Goal: Transaction & Acquisition: Subscribe to service/newsletter

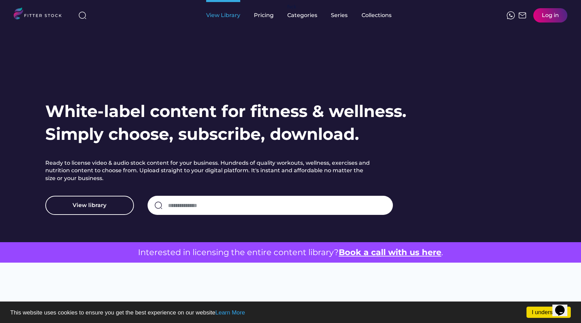
click at [223, 20] on div "View Library" at bounding box center [223, 15] width 34 height 31
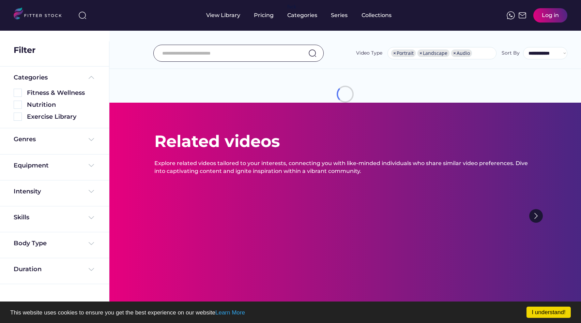
select select "**********"
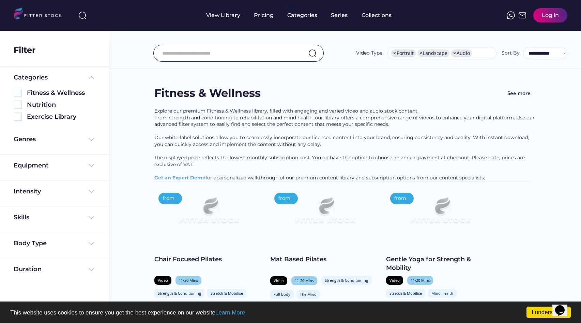
scroll to position [12, 0]
click at [50, 117] on div "Exercise Library" at bounding box center [61, 116] width 68 height 9
click at [20, 116] on img at bounding box center [18, 116] width 8 height 8
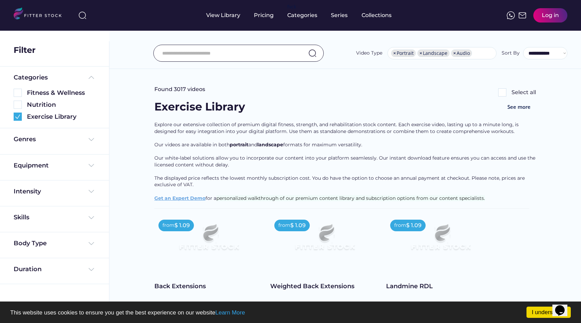
click at [255, 55] on input "input" at bounding box center [230, 53] width 136 height 14
type input "*"
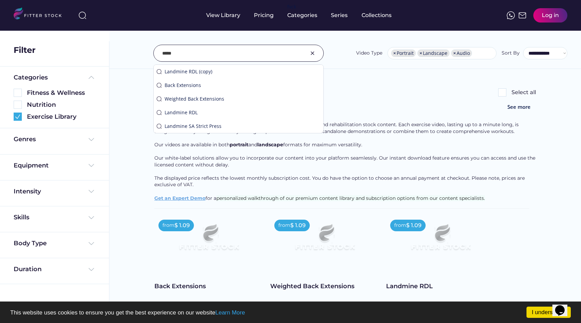
type input "*****"
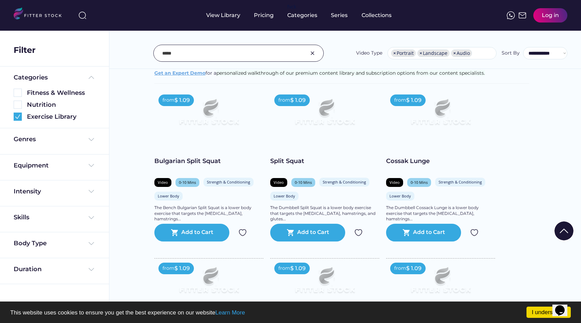
scroll to position [127, 0]
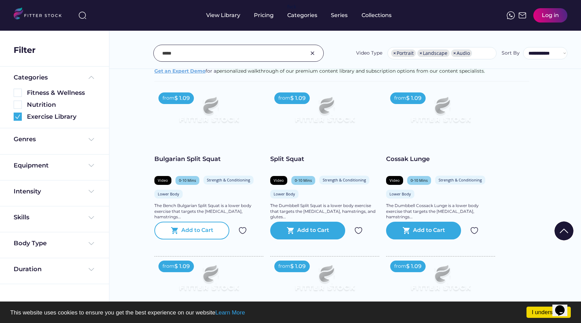
click at [190, 231] on div "Add to Cart" at bounding box center [197, 230] width 32 height 8
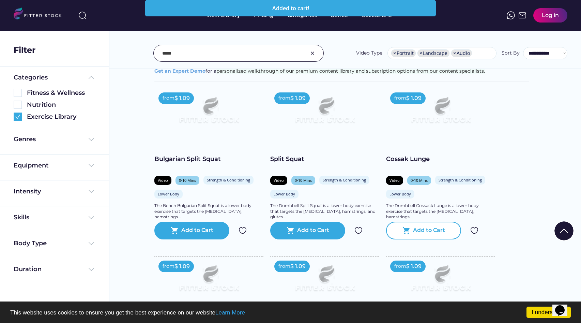
click at [416, 231] on div "Add to Cart" at bounding box center [429, 230] width 32 height 8
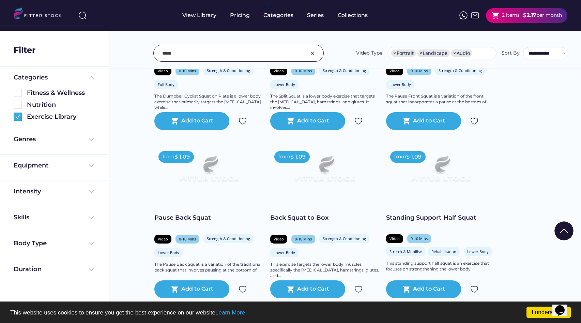
scroll to position [403, 0]
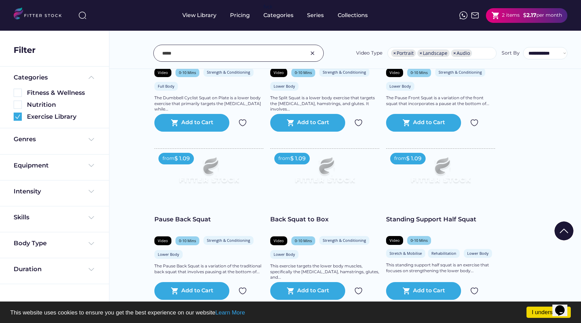
click at [316, 51] on img at bounding box center [312, 53] width 8 height 8
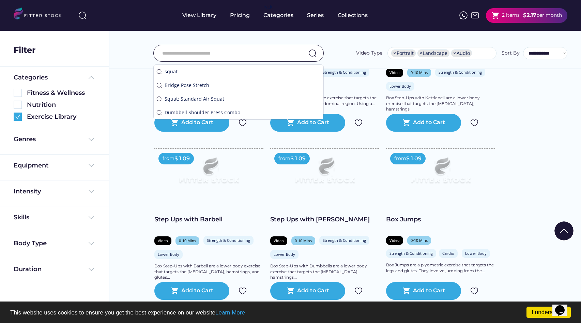
click at [266, 51] on input "input" at bounding box center [230, 53] width 136 height 14
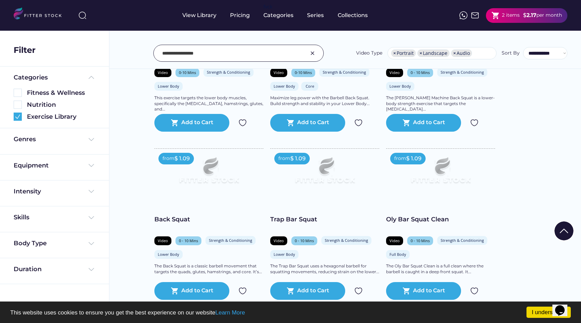
click at [250, 55] on input "input" at bounding box center [230, 53] width 136 height 14
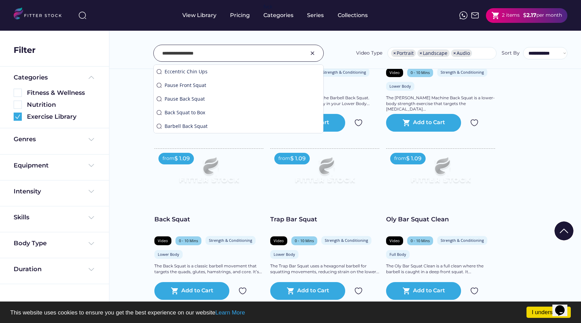
click at [245, 54] on input "input" at bounding box center [230, 53] width 136 height 14
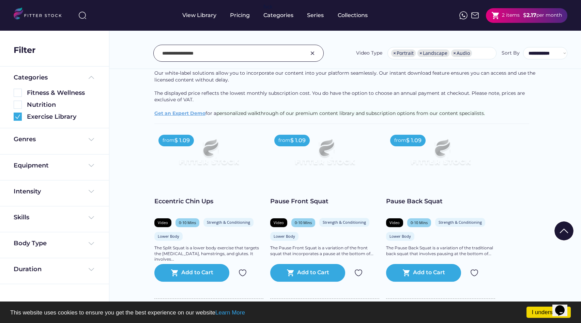
scroll to position [91, 0]
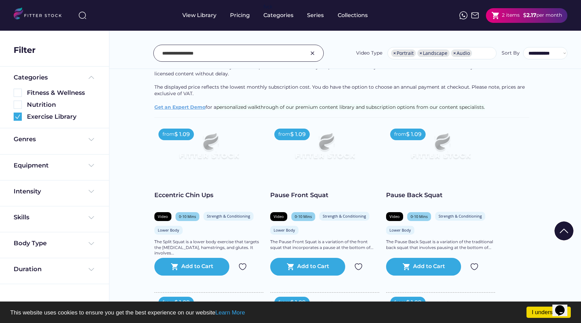
drag, startPoint x: 179, startPoint y: 54, endPoint x: 148, endPoint y: 55, distance: 30.7
click at [148, 55] on div "**********" at bounding box center [345, 53] width 444 height 17
type input "**********"
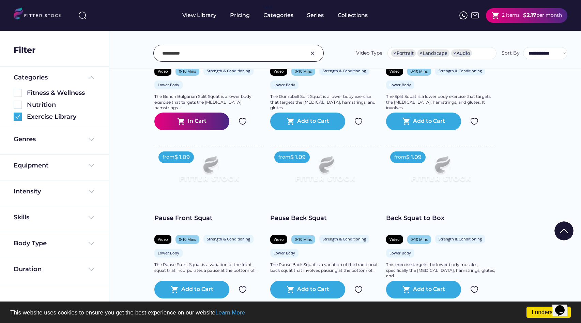
scroll to position [237, 0]
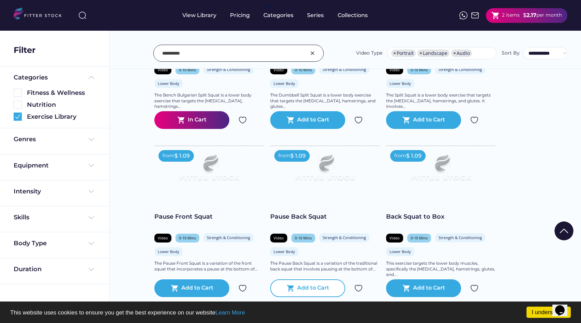
click at [323, 284] on div "Add to Cart" at bounding box center [313, 288] width 32 height 8
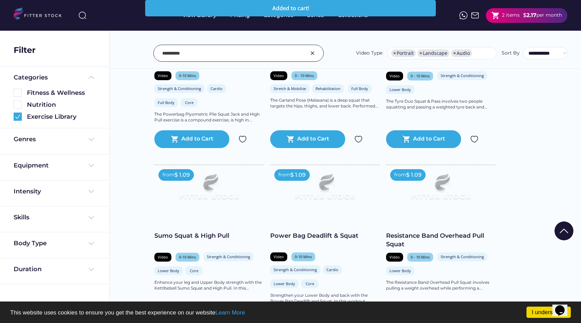
scroll to position [569, 0]
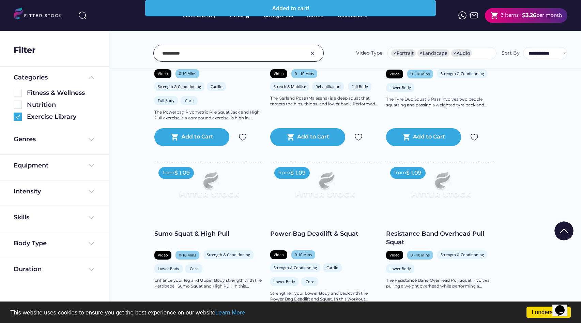
click at [310, 52] on img at bounding box center [312, 53] width 8 height 8
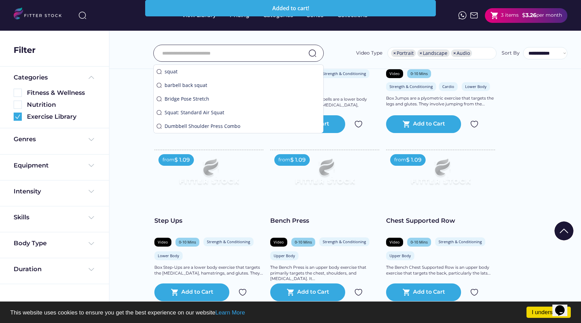
click at [279, 58] on input "input" at bounding box center [230, 53] width 136 height 14
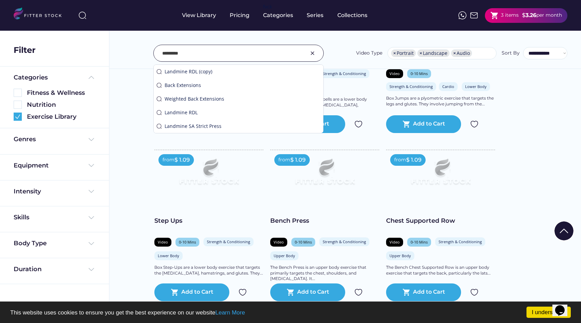
type input "********"
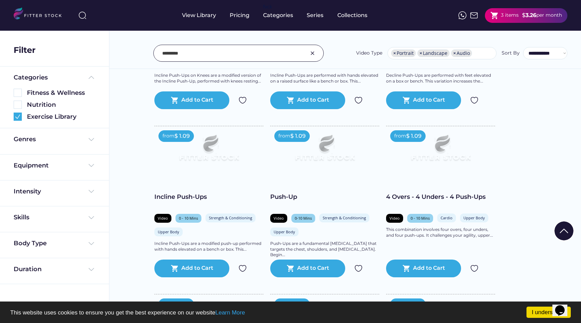
scroll to position [802, 0]
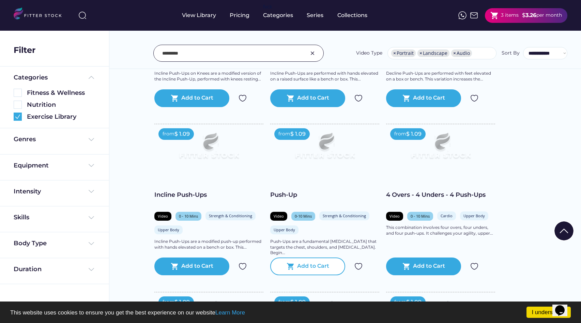
click at [319, 260] on div "shopping_cart Add to Cart" at bounding box center [307, 266] width 75 height 18
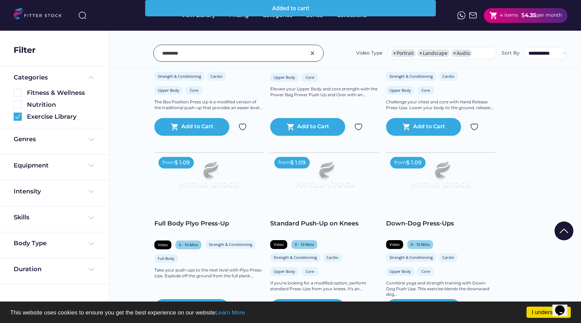
scroll to position [243, 0]
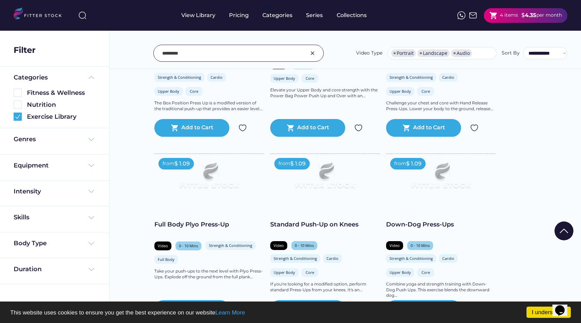
click at [315, 53] on img at bounding box center [312, 53] width 8 height 8
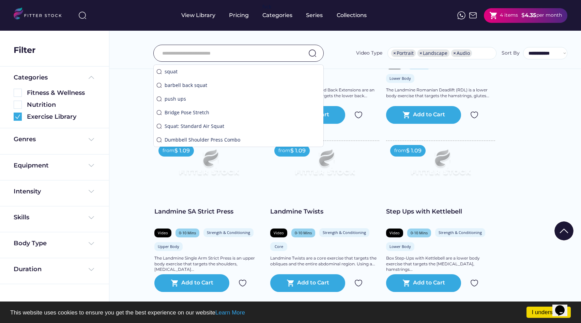
click at [267, 52] on input "input" at bounding box center [230, 53] width 136 height 14
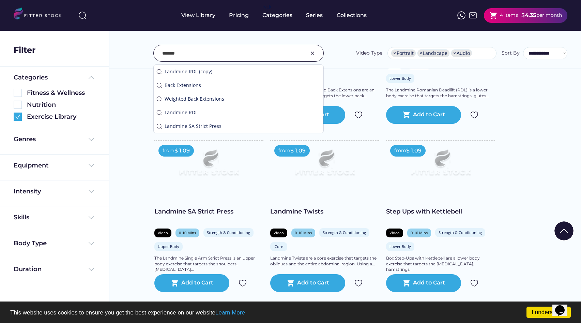
type input "*******"
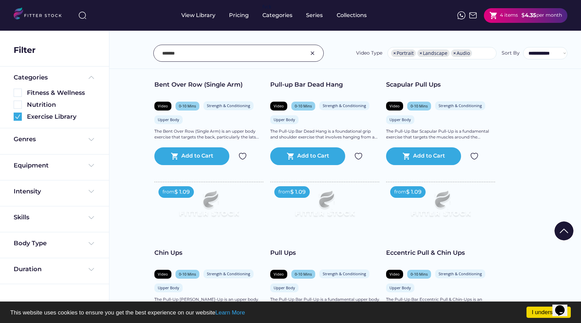
scroll to position [206, 0]
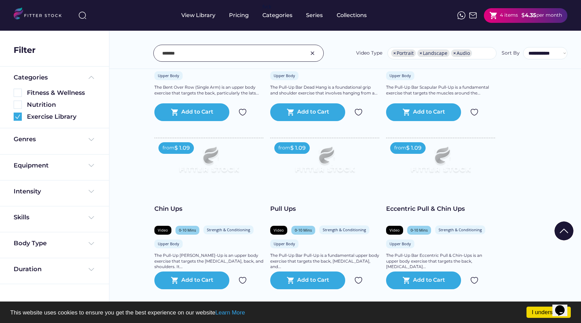
click at [295, 278] on div at bounding box center [291, 282] width 34 height 34
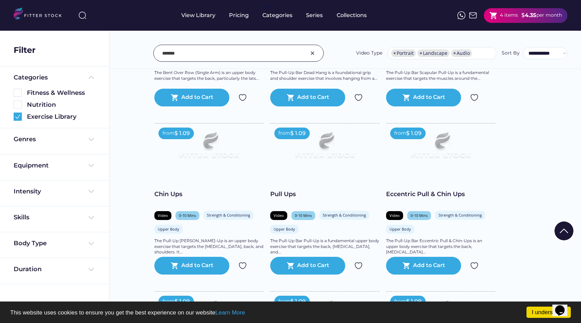
scroll to position [260, 0]
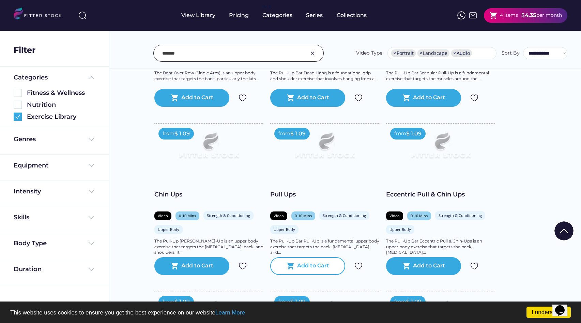
click at [315, 261] on div "shopping_cart Add to Cart" at bounding box center [307, 266] width 75 height 18
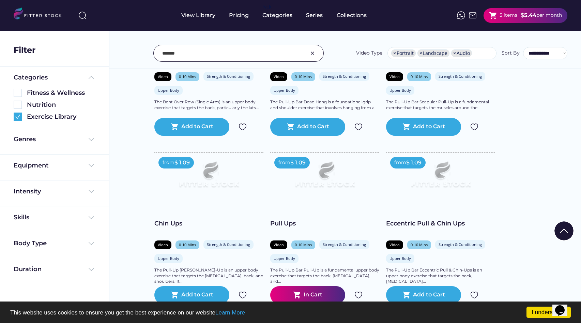
scroll to position [0, 0]
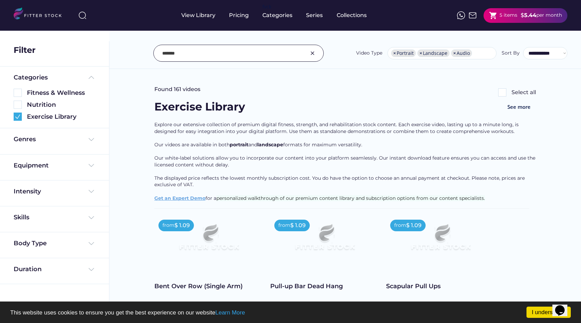
click at [312, 54] on img at bounding box center [312, 53] width 8 height 8
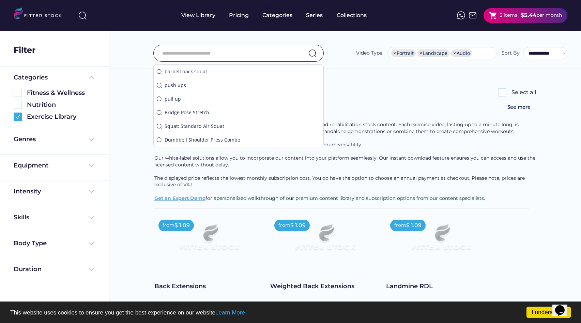
click at [285, 52] on input "input" at bounding box center [230, 53] width 136 height 14
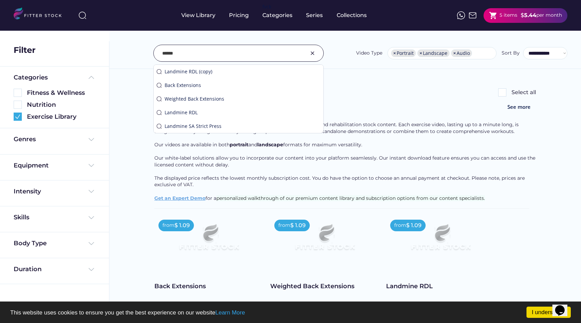
type input "*****"
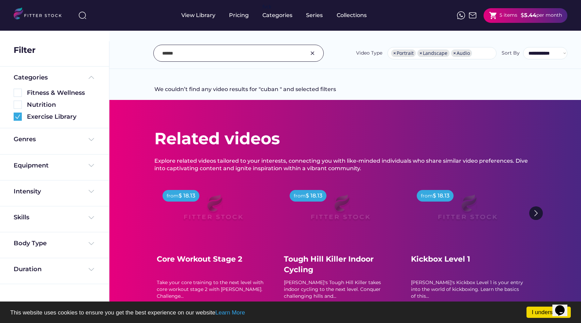
click at [312, 53] on img at bounding box center [312, 53] width 8 height 8
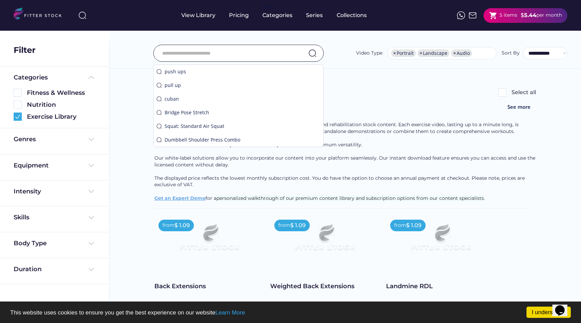
click at [269, 57] on input "input" at bounding box center [230, 53] width 136 height 14
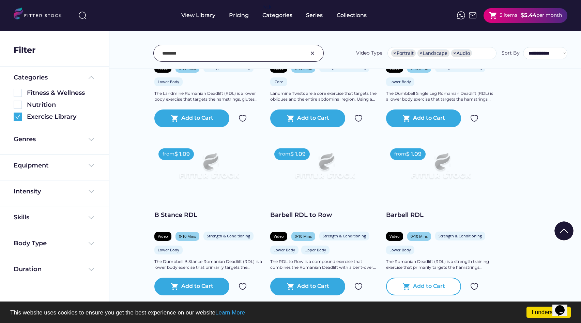
scroll to position [246, 0]
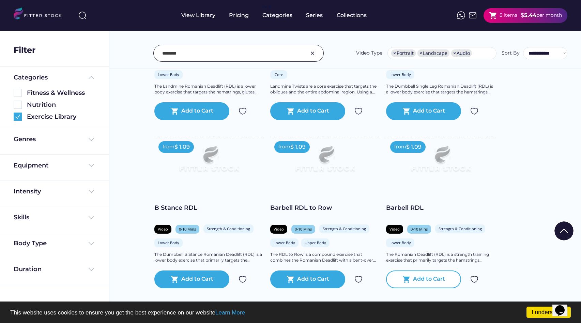
click at [405, 277] on text "shopping_cart" at bounding box center [406, 279] width 8 height 8
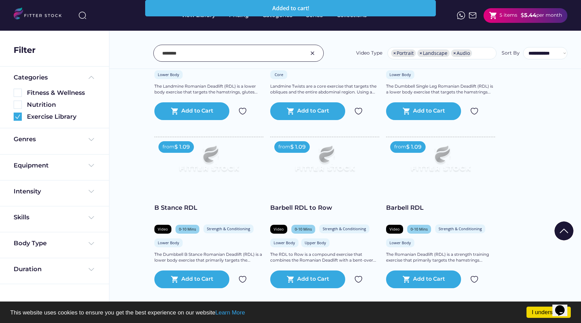
drag, startPoint x: 241, startPoint y: 44, endPoint x: 240, endPoint y: 50, distance: 5.8
click at [241, 44] on div "**********" at bounding box center [344, 38] width 471 height 62
click at [239, 59] on input "input" at bounding box center [230, 53] width 136 height 14
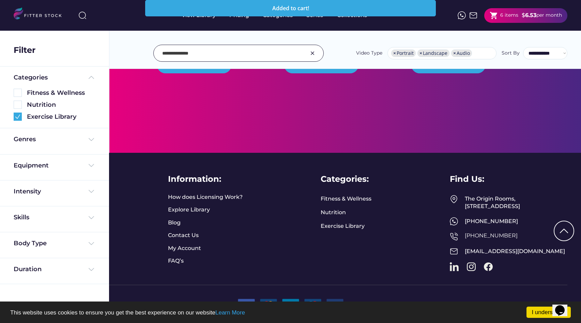
drag, startPoint x: 206, startPoint y: 53, endPoint x: 179, endPoint y: 56, distance: 27.8
click at [179, 56] on input "input" at bounding box center [230, 53] width 136 height 14
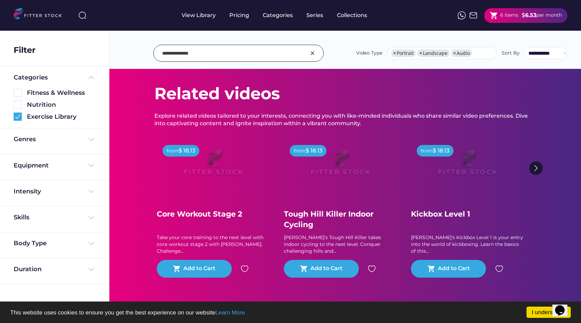
scroll to position [0, 0]
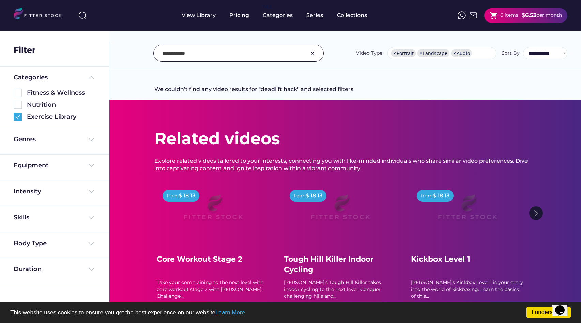
click at [204, 47] on input "input" at bounding box center [230, 53] width 136 height 14
click at [212, 56] on input "input" at bounding box center [230, 53] width 136 height 14
type input "********"
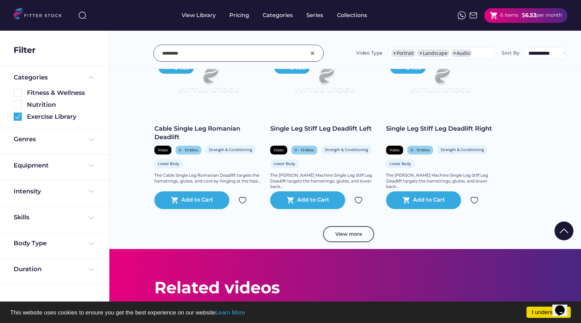
scroll to position [1190, 0]
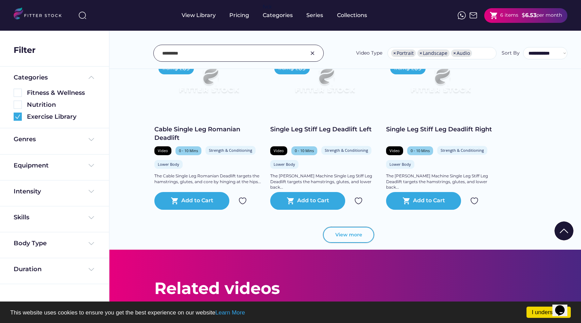
click at [330, 233] on button "View more" at bounding box center [348, 235] width 51 height 16
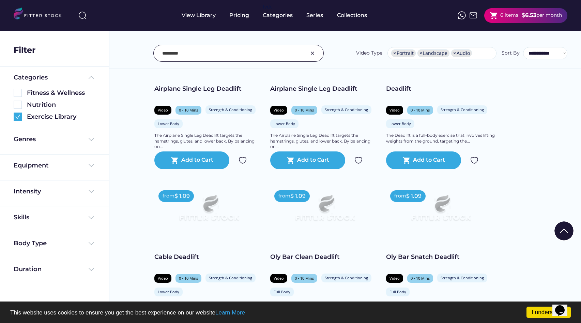
scroll to position [1907, 0]
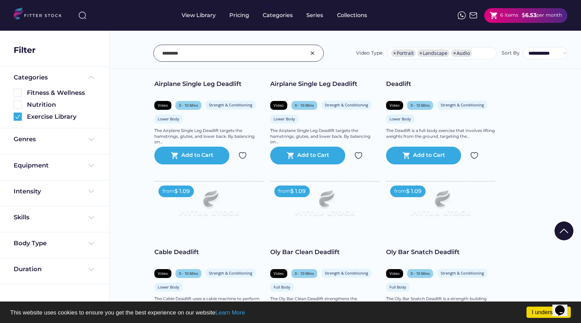
click at [312, 52] on img at bounding box center [312, 53] width 8 height 8
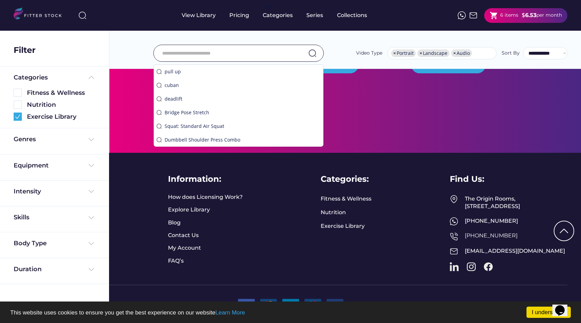
scroll to position [1570, 0]
click at [292, 51] on input "input" at bounding box center [230, 53] width 136 height 14
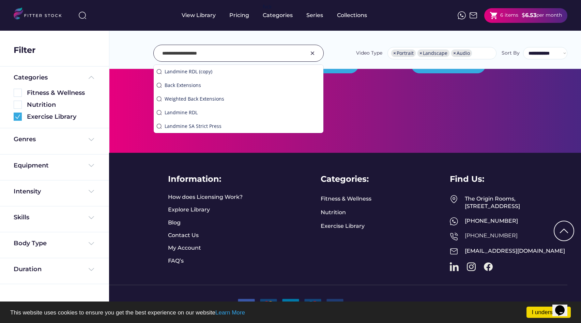
type input "**********"
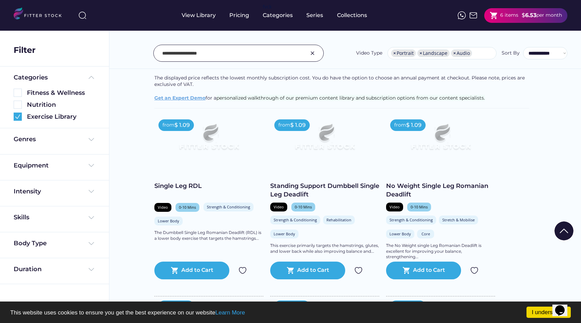
scroll to position [99, 0]
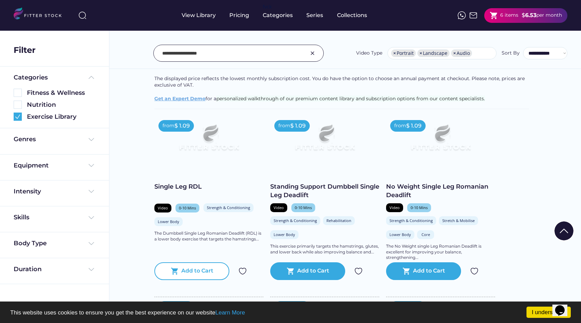
click at [191, 276] on div "shopping_cart Add to Cart" at bounding box center [191, 271] width 75 height 18
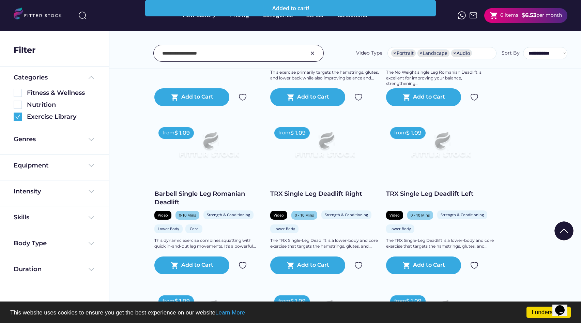
scroll to position [287, 0]
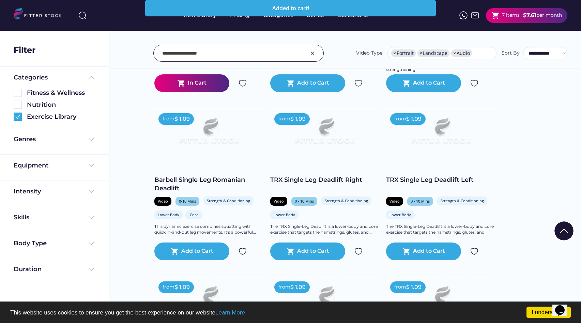
drag, startPoint x: 315, startPoint y: 54, endPoint x: 262, endPoint y: 53, distance: 52.5
click at [315, 54] on img at bounding box center [312, 53] width 8 height 8
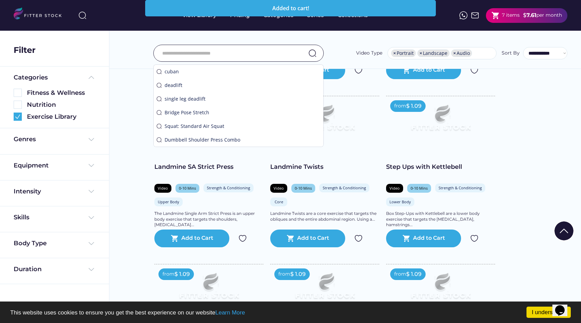
click at [262, 53] on input "input" at bounding box center [230, 53] width 136 height 14
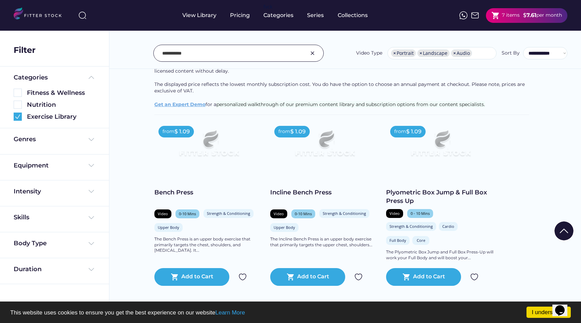
scroll to position [98, 0]
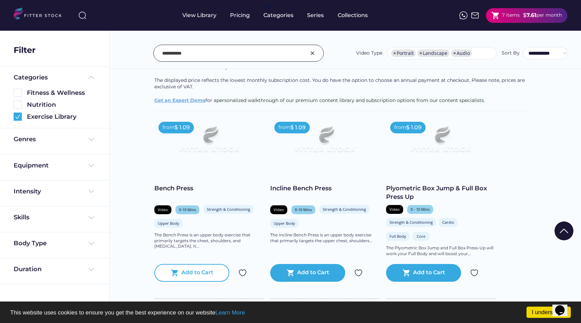
click at [193, 272] on div "Add to Cart" at bounding box center [197, 272] width 32 height 8
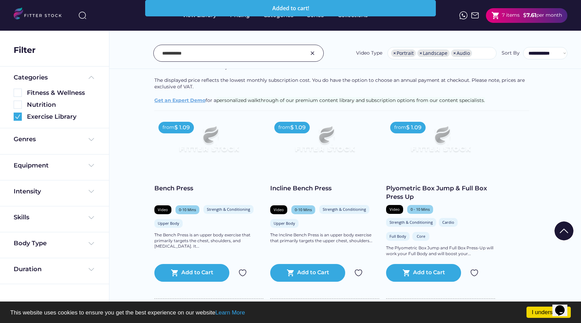
click at [304, 272] on div at bounding box center [291, 282] width 34 height 34
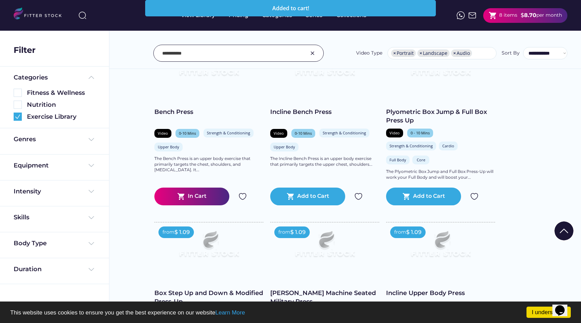
scroll to position [205, 0]
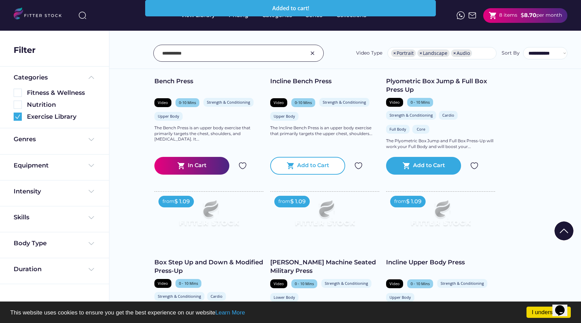
click at [310, 161] on div "Add to Cart" at bounding box center [313, 165] width 32 height 8
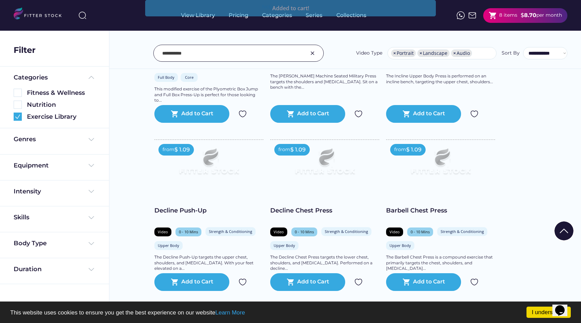
scroll to position [472, 0]
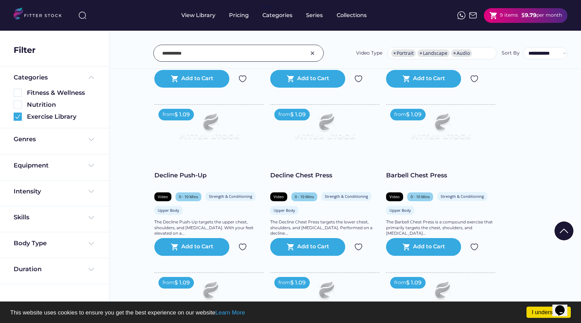
click at [162, 52] on input "input" at bounding box center [230, 53] width 136 height 14
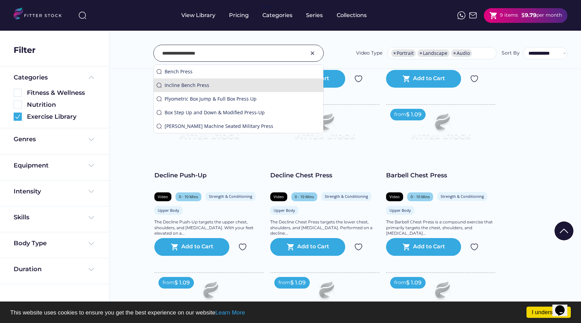
type input "**********"
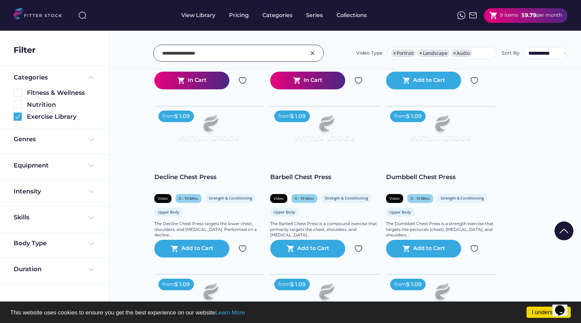
scroll to position [273, 0]
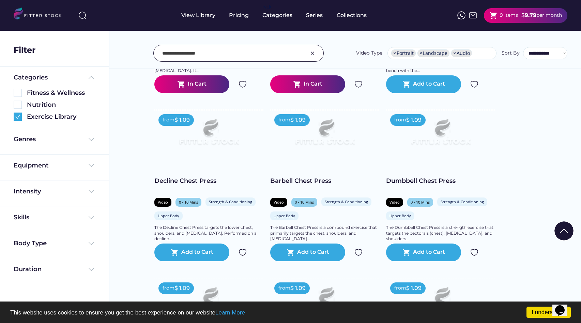
click at [295, 176] on div "Barbell Chest Press" at bounding box center [324, 180] width 109 height 9
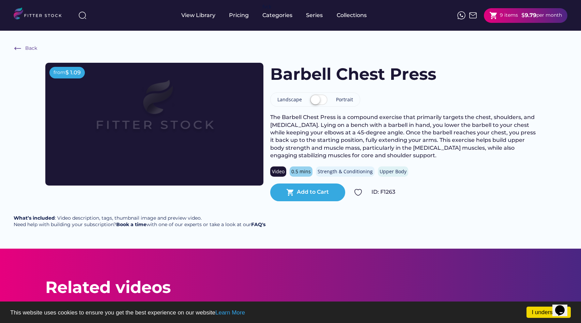
click at [314, 99] on label at bounding box center [318, 100] width 21 height 15
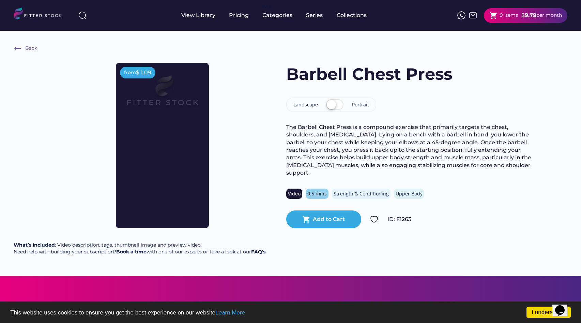
click at [336, 108] on label at bounding box center [334, 104] width 21 height 15
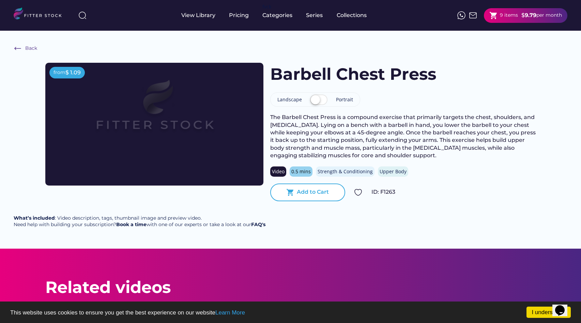
click at [306, 192] on div "Add to Cart" at bounding box center [313, 191] width 32 height 7
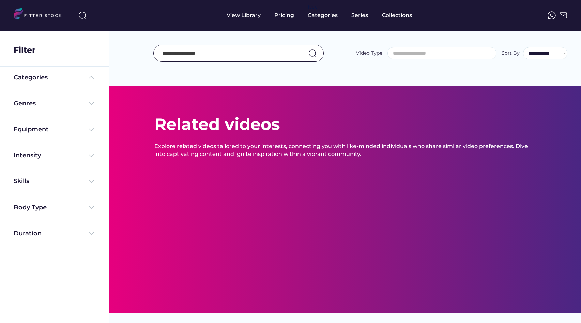
select select "**********"
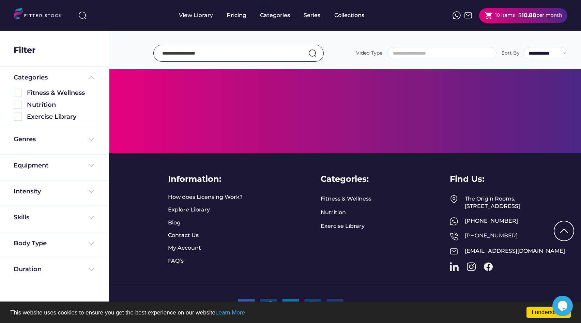
select select "**********"
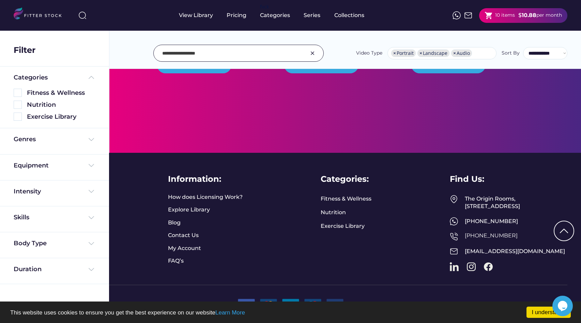
scroll to position [876, 0]
click at [314, 55] on img at bounding box center [312, 53] width 8 height 8
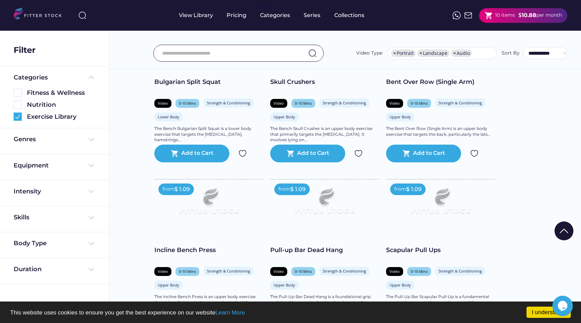
scroll to position [1570, 0]
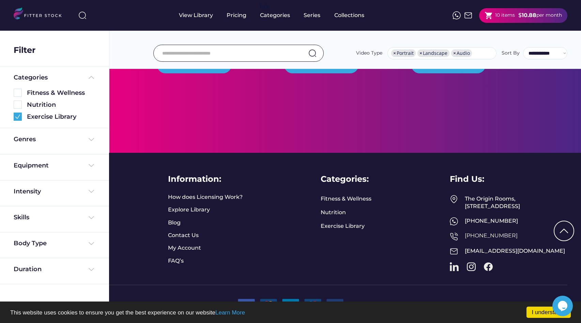
click at [289, 56] on input "input" at bounding box center [230, 53] width 136 height 14
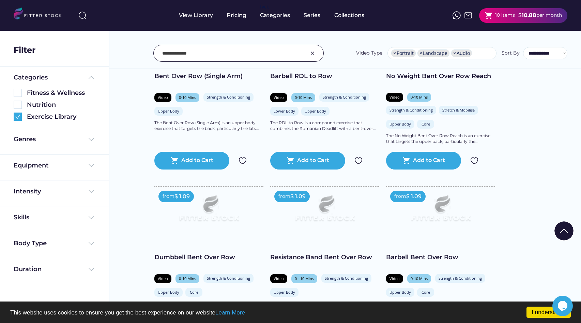
scroll to position [310, 0]
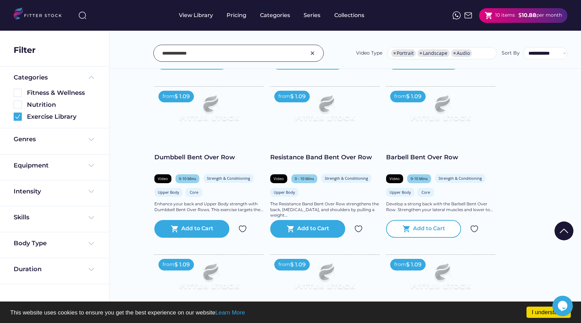
click at [433, 224] on div "shopping_cart Add to Cart" at bounding box center [423, 229] width 75 height 18
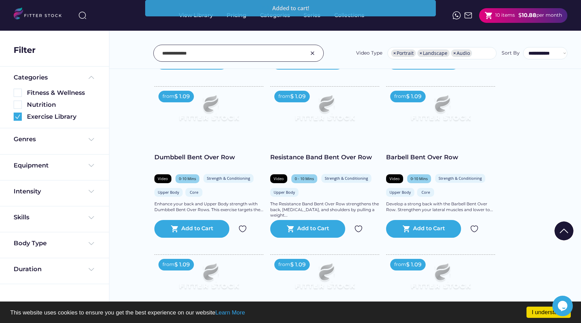
click at [219, 56] on input "input" at bounding box center [230, 53] width 136 height 14
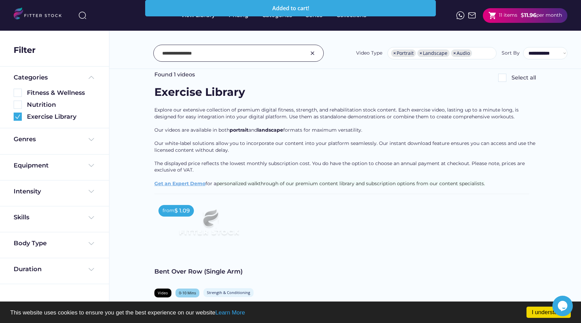
scroll to position [17, 0]
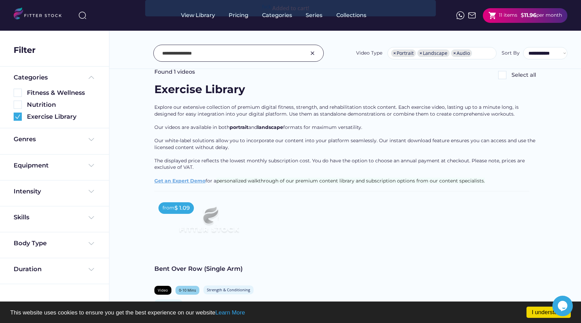
click at [238, 56] on input "input" at bounding box center [230, 53] width 136 height 14
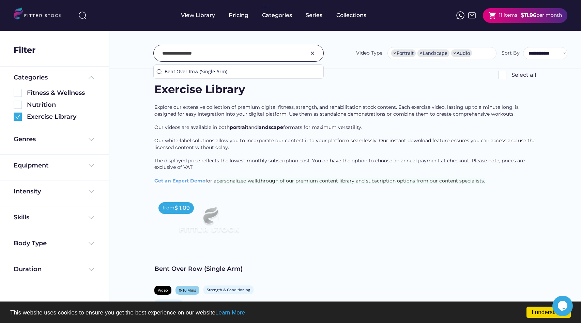
click at [238, 56] on input "input" at bounding box center [230, 53] width 136 height 14
type input "**********"
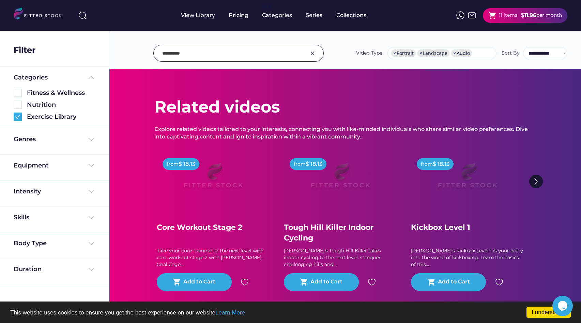
scroll to position [0, 0]
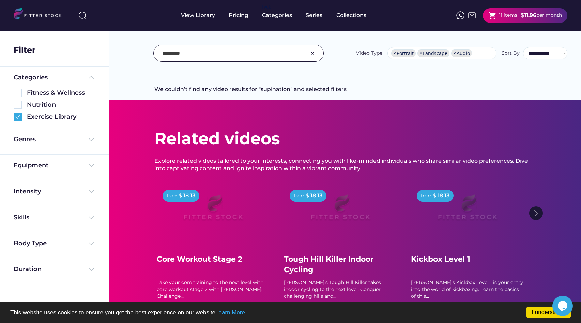
click at [315, 56] on img at bounding box center [312, 53] width 8 height 8
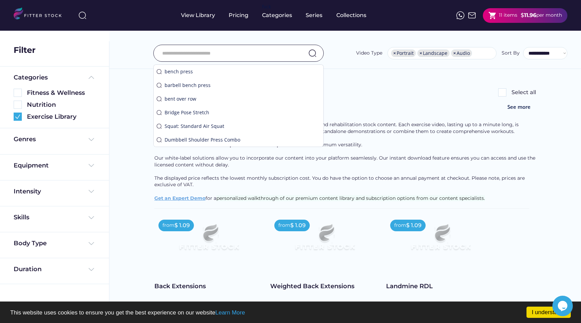
click at [289, 55] on input "input" at bounding box center [230, 53] width 136 height 14
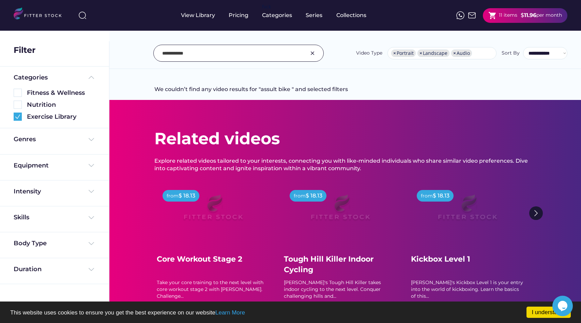
click at [169, 54] on input "input" at bounding box center [230, 53] width 136 height 14
click at [194, 57] on input "input" at bounding box center [230, 53] width 136 height 14
drag, startPoint x: 180, startPoint y: 54, endPoint x: 136, endPoint y: 54, distance: 43.6
click at [136, 54] on div "**********" at bounding box center [345, 53] width 444 height 17
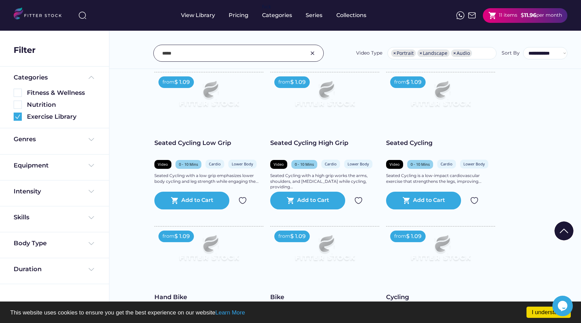
scroll to position [360, 0]
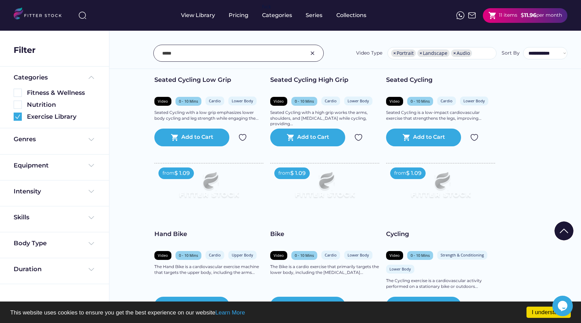
click at [264, 55] on input "input" at bounding box center [230, 53] width 136 height 14
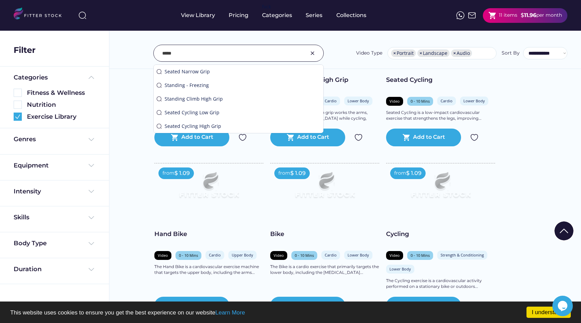
click at [264, 55] on input "input" at bounding box center [230, 53] width 136 height 14
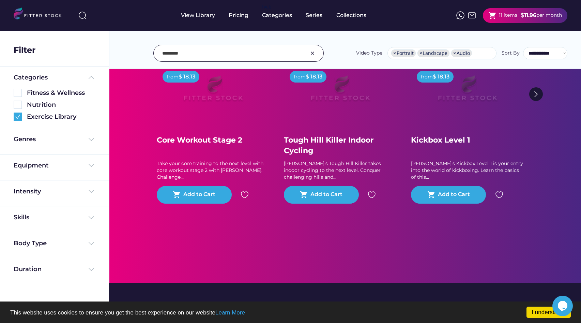
scroll to position [0, 0]
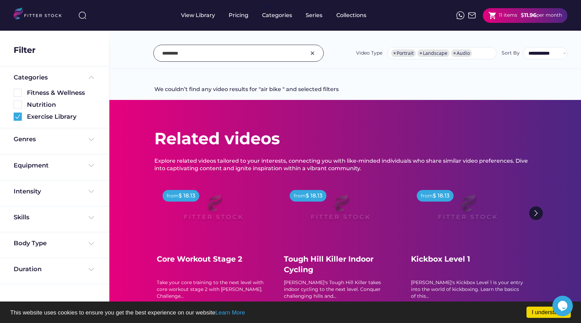
click at [255, 62] on div "**********" at bounding box center [344, 38] width 471 height 62
click at [255, 52] on input "input" at bounding box center [230, 53] width 136 height 14
type input "*******"
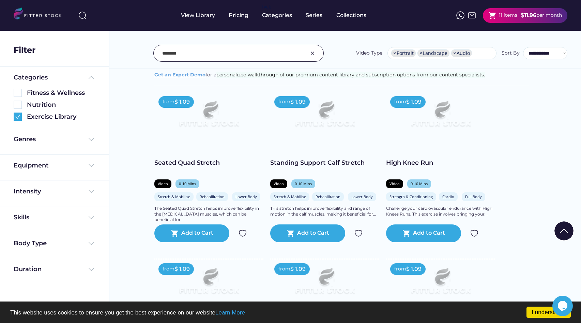
scroll to position [122, 0]
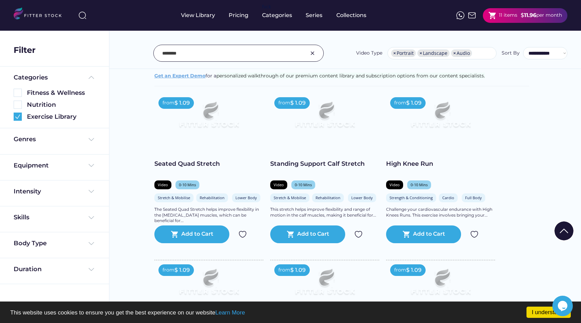
click at [320, 128] on img at bounding box center [324, 117] width 87 height 49
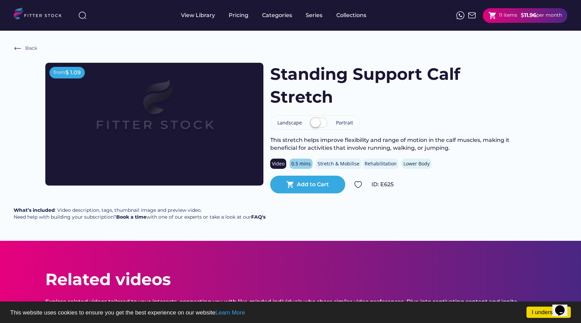
click at [185, 138] on img at bounding box center [154, 112] width 174 height 98
click at [198, 112] on img at bounding box center [154, 112] width 174 height 98
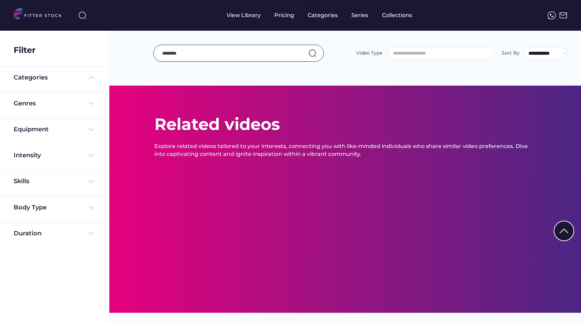
select select "**********"
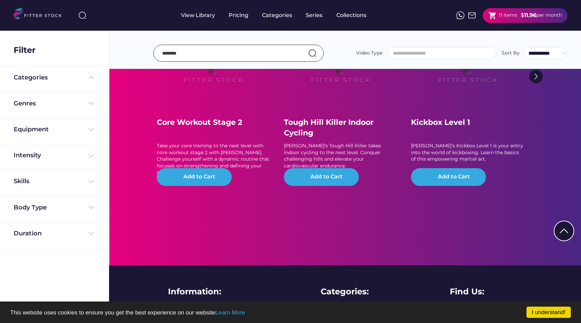
click at [257, 55] on input "input" at bounding box center [230, 53] width 136 height 14
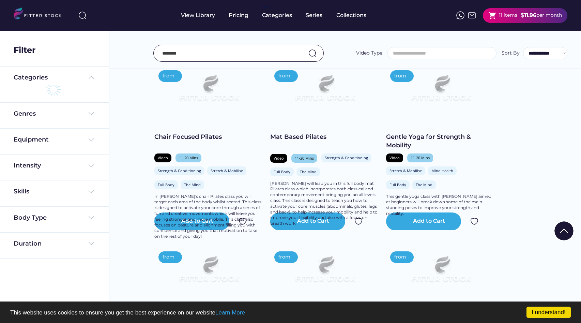
click at [257, 55] on input "input" at bounding box center [230, 53] width 136 height 14
select select "**********"
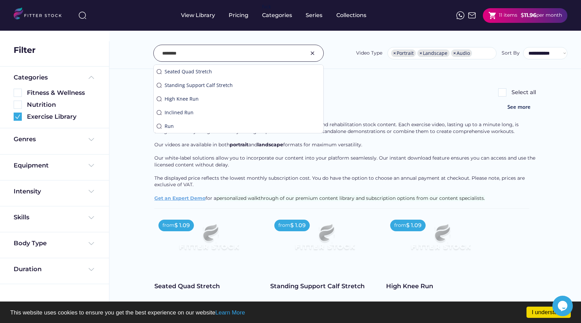
click at [189, 52] on input "input" at bounding box center [230, 53] width 136 height 14
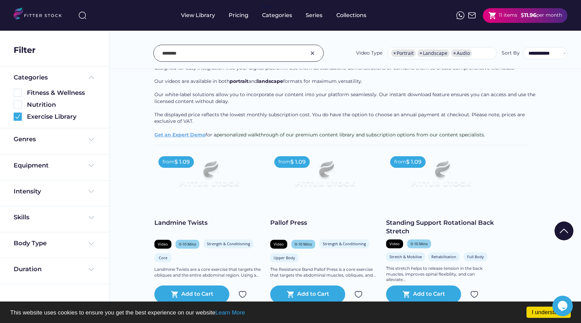
scroll to position [68, 0]
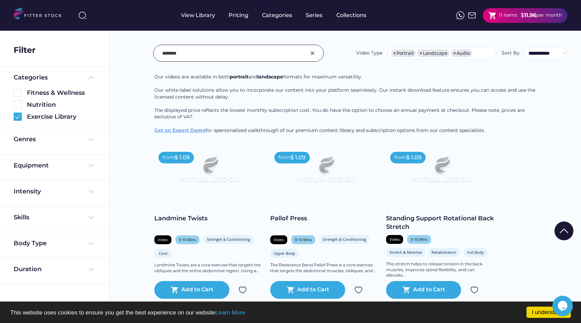
click at [307, 289] on div at bounding box center [291, 282] width 34 height 34
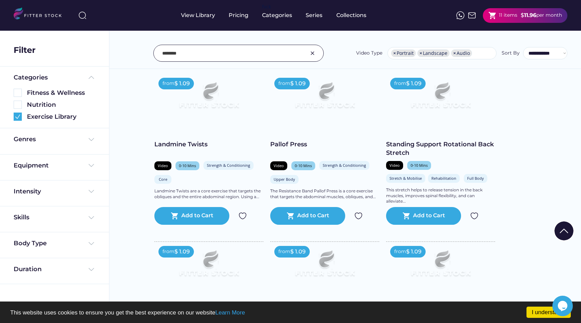
scroll to position [143, 0]
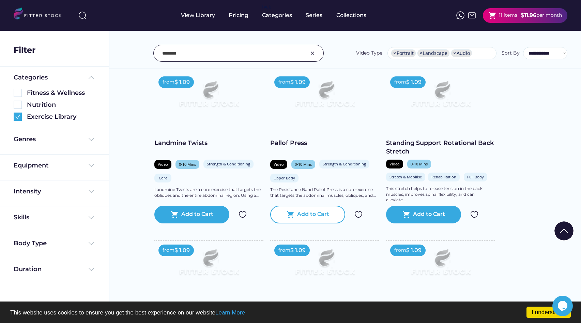
click at [328, 214] on div "Add to Cart" at bounding box center [313, 214] width 32 height 8
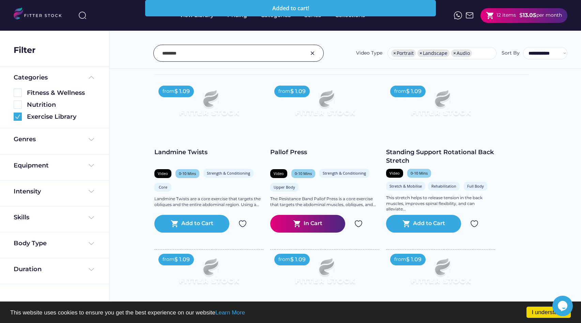
scroll to position [0, 0]
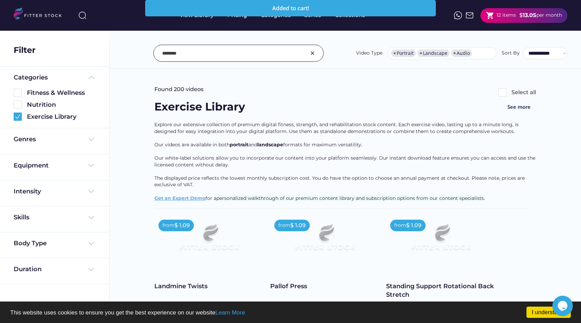
click at [248, 51] on input "input" at bounding box center [230, 53] width 136 height 14
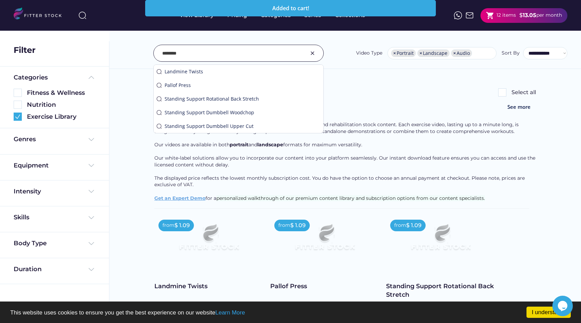
click at [248, 51] on input "input" at bounding box center [230, 53] width 136 height 14
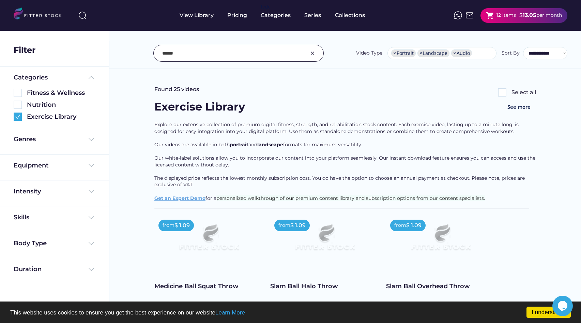
click at [209, 54] on input "input" at bounding box center [230, 53] width 136 height 14
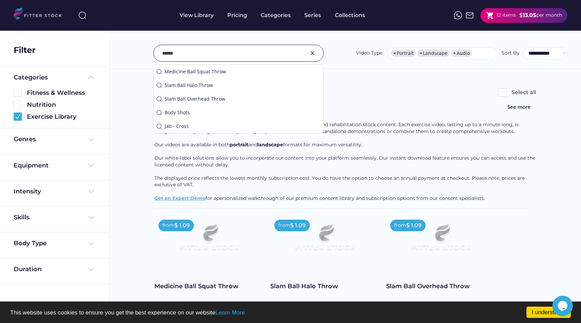
click at [209, 54] on input "input" at bounding box center [230, 53] width 136 height 14
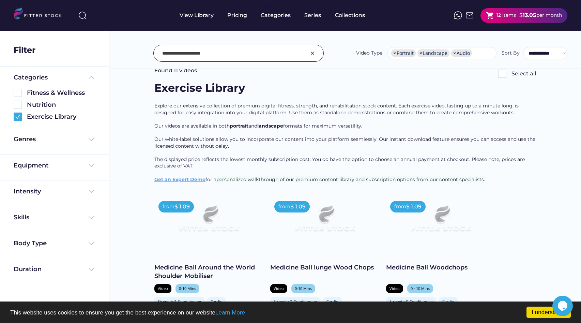
scroll to position [17, 0]
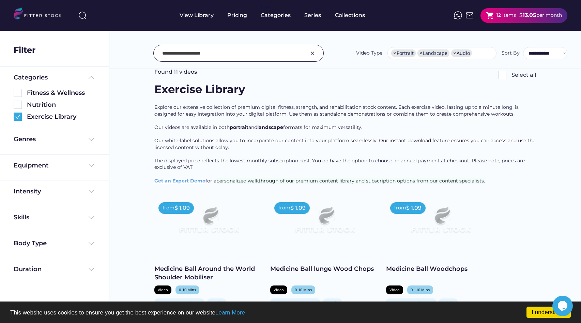
drag, startPoint x: 235, startPoint y: 52, endPoint x: 194, endPoint y: 53, distance: 40.9
click at [194, 53] on input "input" at bounding box center [230, 53] width 136 height 14
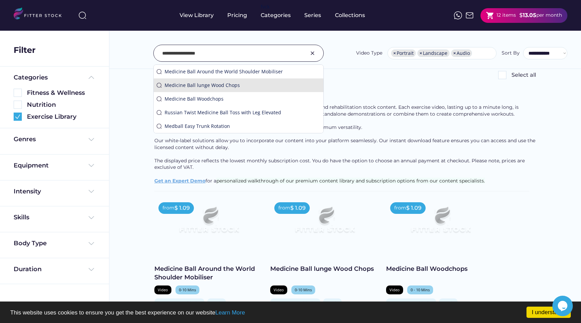
type input "**********"
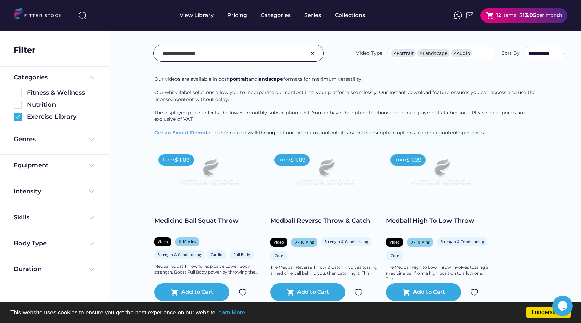
scroll to position [0, 0]
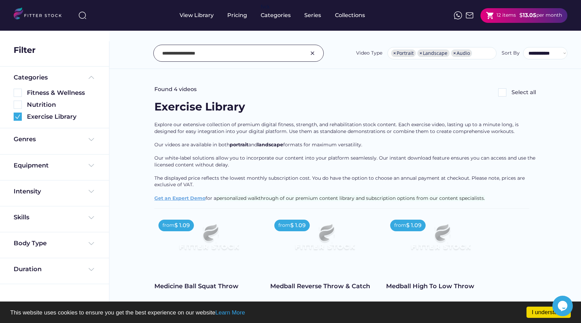
click at [228, 57] on input "input" at bounding box center [230, 53] width 136 height 14
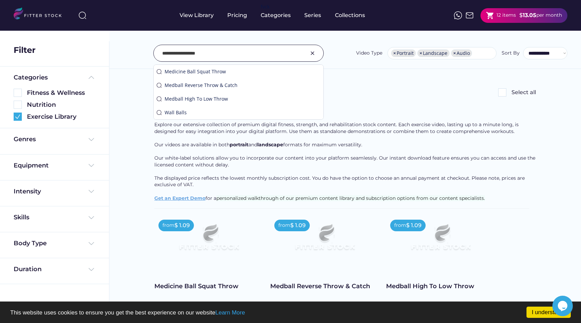
click at [228, 57] on input "input" at bounding box center [230, 53] width 136 height 14
click at [90, 142] on img at bounding box center [91, 139] width 8 height 8
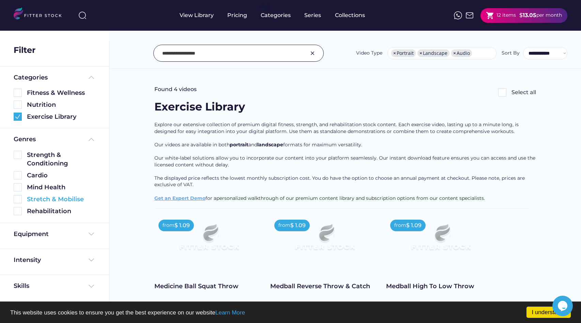
click at [58, 202] on div "Stretch & Mobilise" at bounding box center [61, 199] width 68 height 9
click at [22, 202] on div "Stretch & Mobilise" at bounding box center [55, 199] width 82 height 9
click at [21, 202] on img at bounding box center [18, 199] width 8 height 8
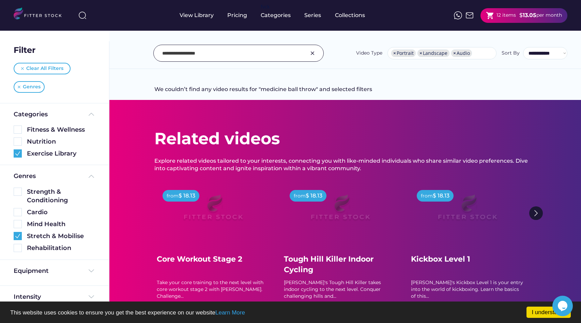
click at [314, 56] on img at bounding box center [312, 53] width 8 height 8
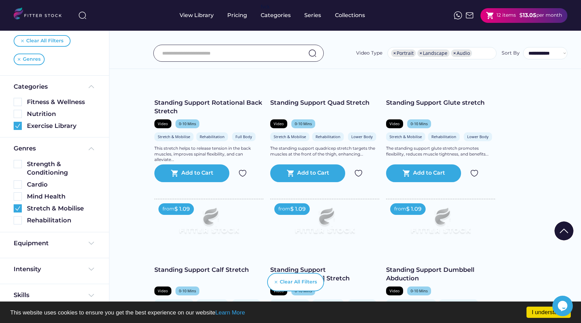
scroll to position [66, 0]
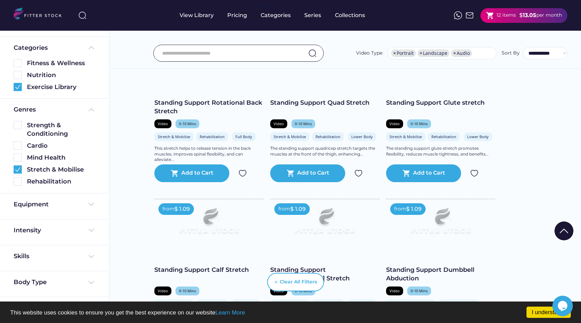
click at [79, 238] on div "Intensity" at bounding box center [54, 232] width 109 height 26
click at [83, 231] on div "Intensity" at bounding box center [55, 230] width 82 height 9
click at [80, 231] on div "Intensity" at bounding box center [55, 230] width 82 height 9
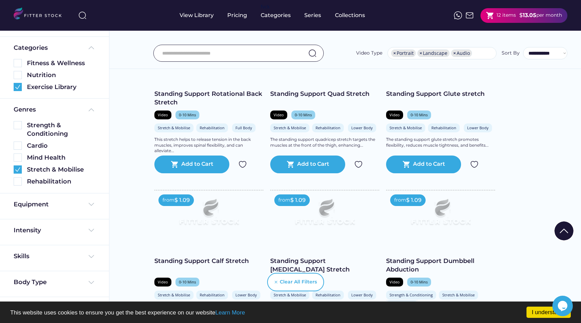
scroll to position [937, 0]
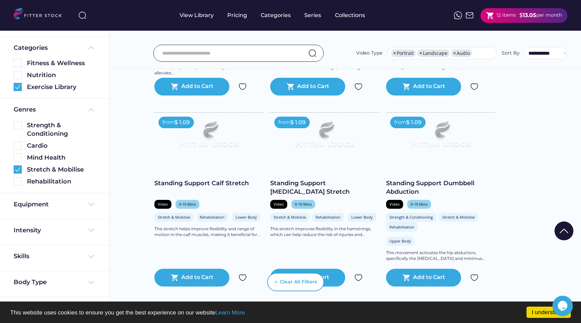
click at [90, 254] on img at bounding box center [91, 256] width 8 height 8
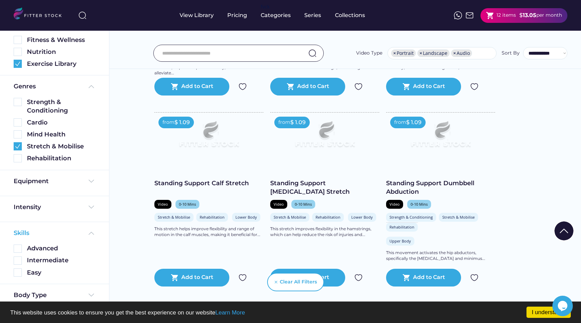
click at [90, 231] on img at bounding box center [91, 233] width 8 height 8
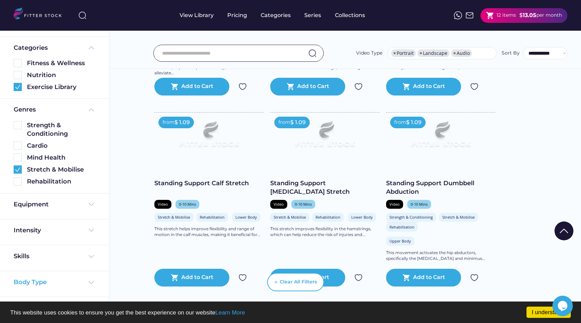
click at [90, 281] on img at bounding box center [91, 282] width 8 height 8
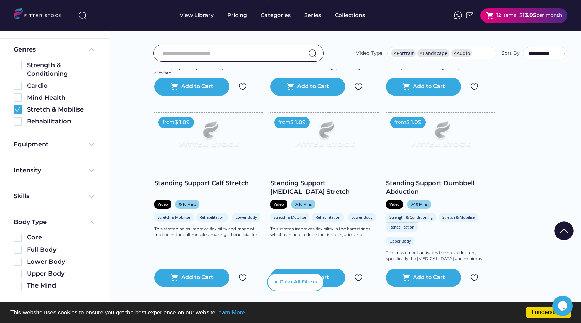
scroll to position [942, 0]
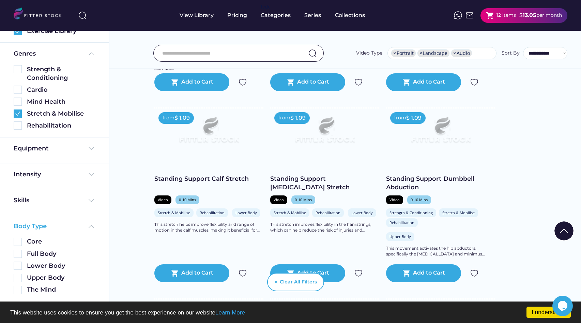
click at [90, 226] on img at bounding box center [91, 226] width 8 height 8
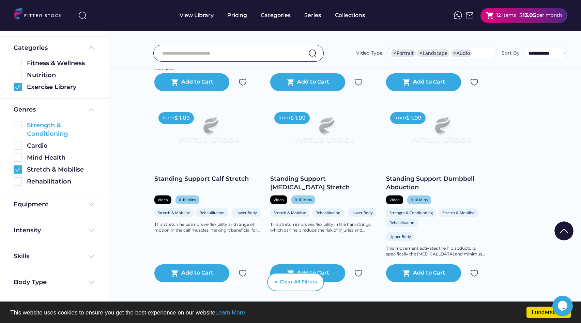
click at [21, 126] on img at bounding box center [18, 125] width 8 height 8
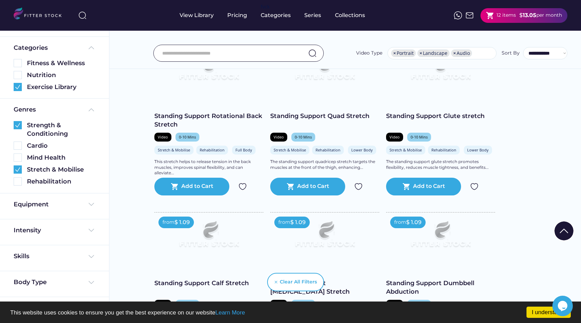
scroll to position [688, 0]
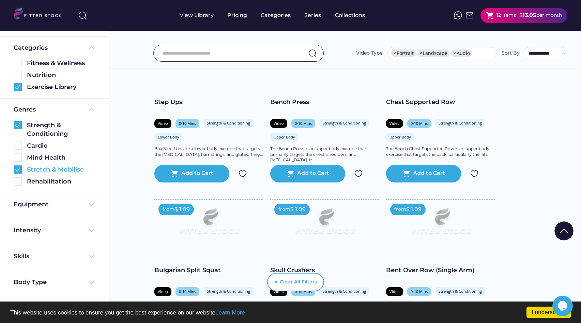
click at [20, 169] on img at bounding box center [18, 169] width 8 height 8
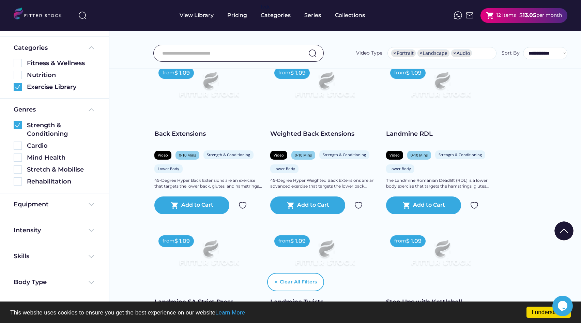
scroll to position [97, 0]
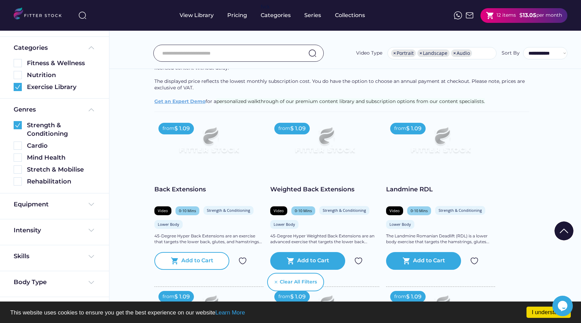
click at [180, 262] on div "shopping_cart Add to Cart" at bounding box center [191, 261] width 75 height 18
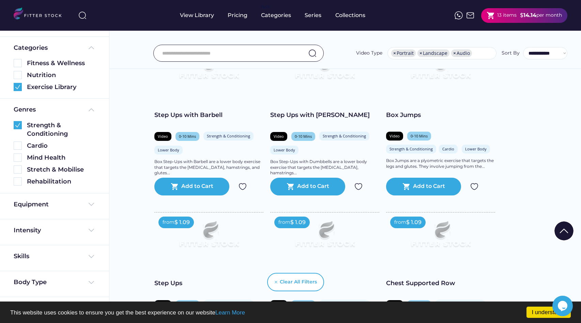
scroll to position [450, 0]
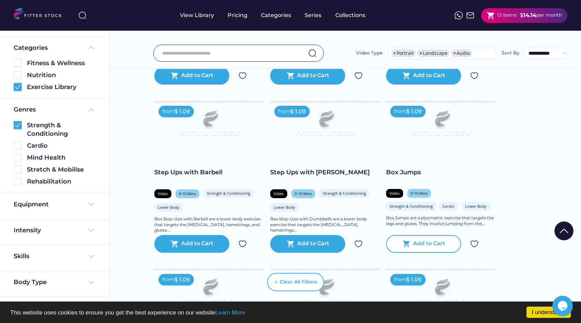
click at [434, 241] on div "Add to Cart" at bounding box center [429, 243] width 32 height 8
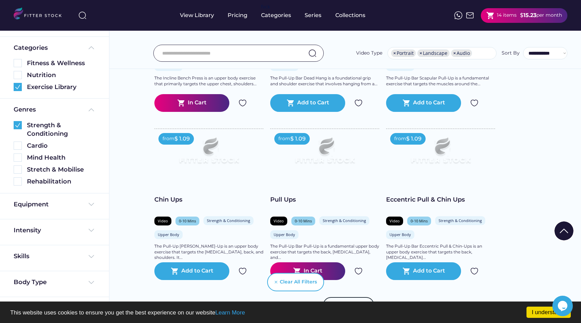
scroll to position [1099, 0]
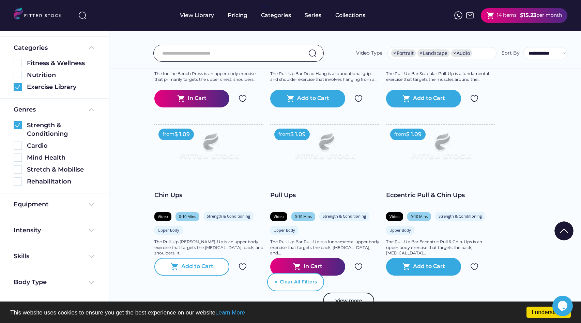
click at [197, 262] on div "shopping_cart Add to Cart" at bounding box center [191, 267] width 75 height 18
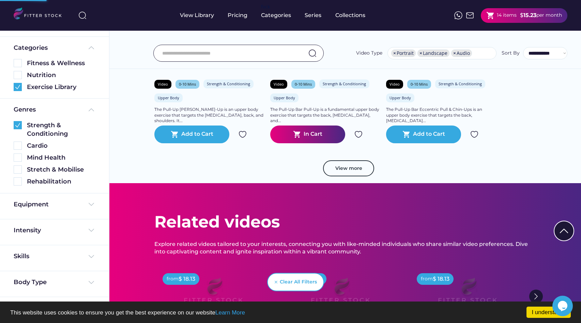
scroll to position [1288, 0]
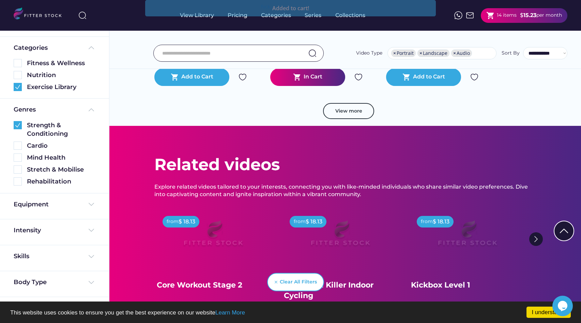
click at [358, 112] on button "View more" at bounding box center [348, 111] width 51 height 16
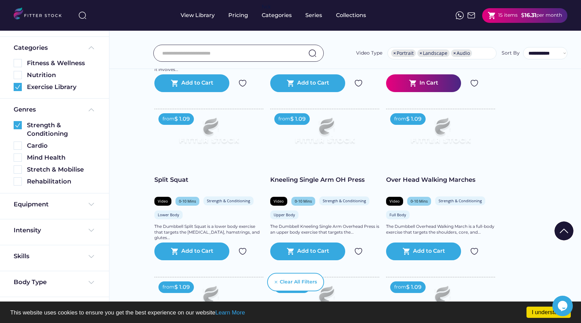
scroll to position [1790, 0]
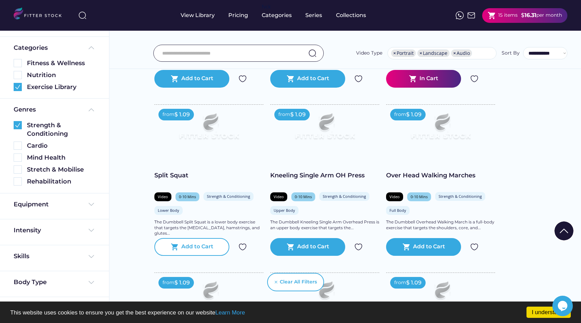
click at [177, 242] on div "shopping_cart Add to Cart" at bounding box center [191, 247] width 75 height 18
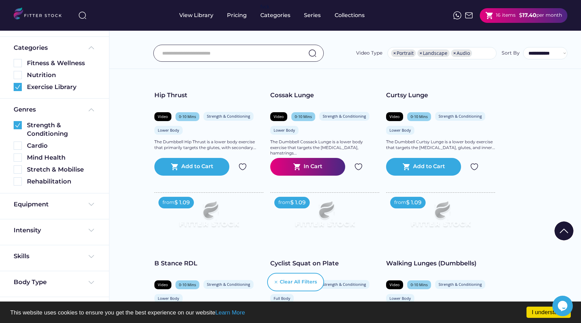
scroll to position [2263, 0]
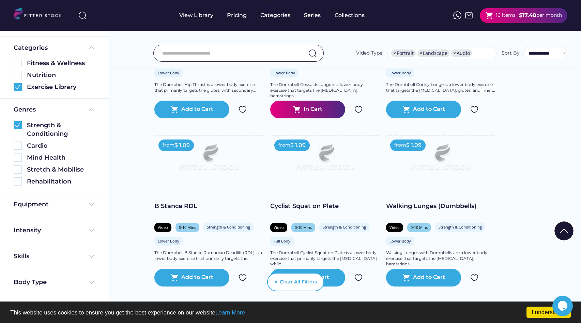
click at [260, 51] on input "input" at bounding box center [230, 53] width 136 height 14
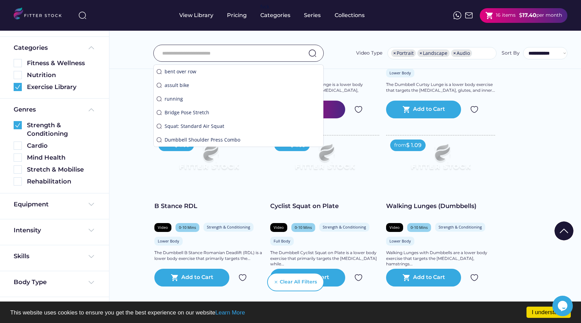
click at [231, 56] on input "input" at bounding box center [230, 53] width 136 height 14
type input "*"
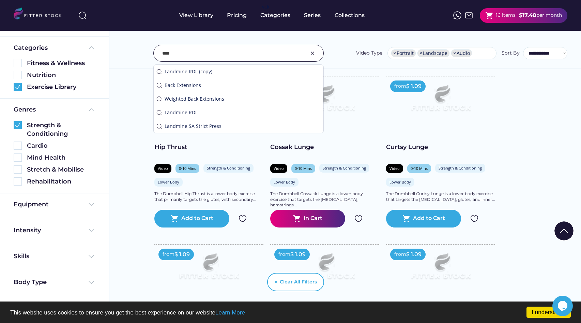
scroll to position [2151, 0]
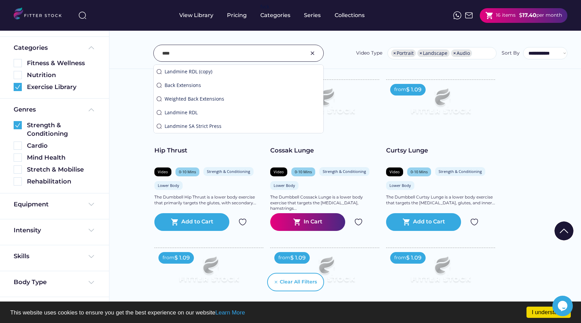
click at [206, 53] on input "input" at bounding box center [230, 53] width 136 height 14
type input "**********"
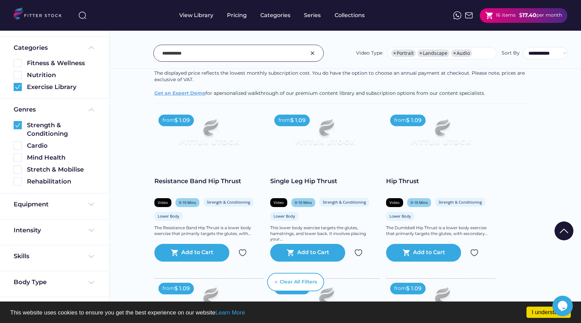
scroll to position [127, 0]
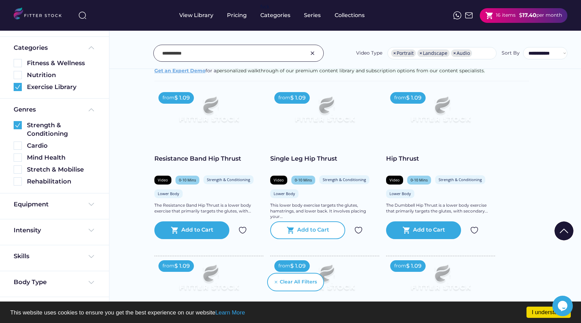
click at [320, 231] on div "Add to Cart" at bounding box center [313, 230] width 32 height 8
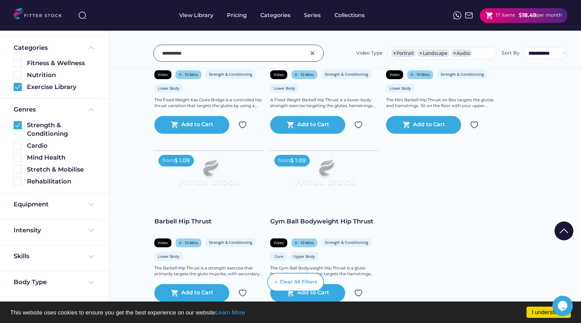
scroll to position [1241, 0]
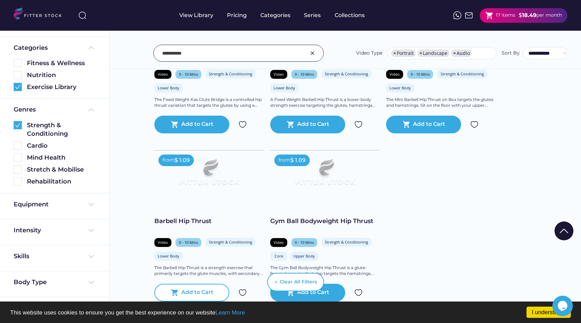
click at [203, 291] on div "Add to Cart" at bounding box center [197, 292] width 32 height 8
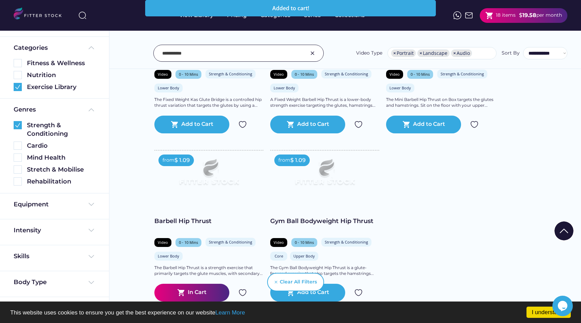
click at [311, 51] on img at bounding box center [312, 53] width 8 height 8
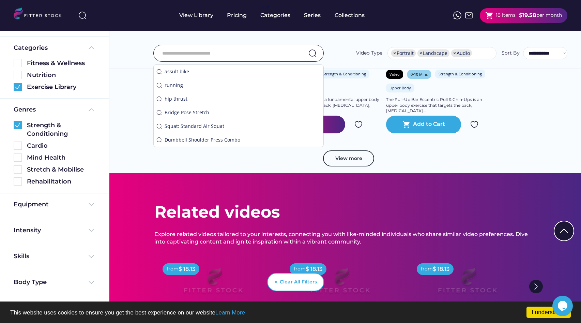
click at [396, 165] on div "View more" at bounding box center [345, 161] width 382 height 23
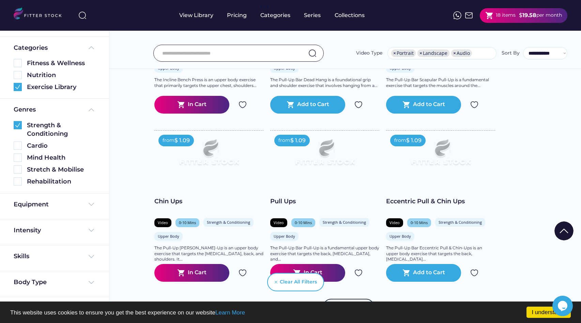
scroll to position [1150, 0]
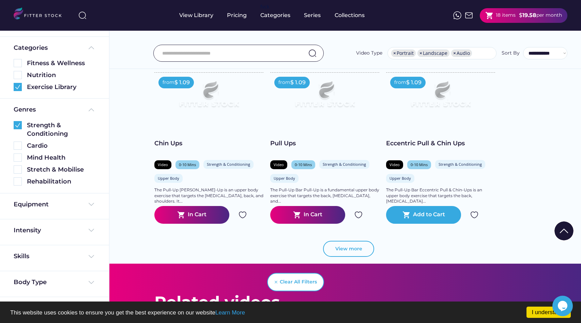
click at [352, 250] on button "View more" at bounding box center [348, 249] width 51 height 16
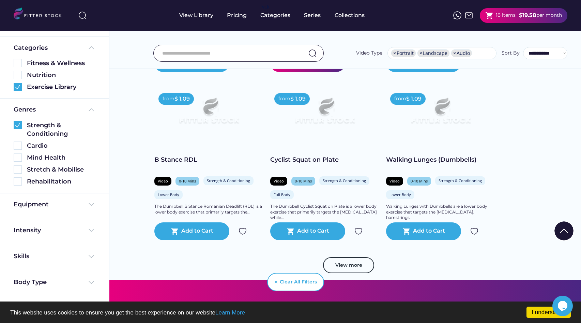
scroll to position [2308, 0]
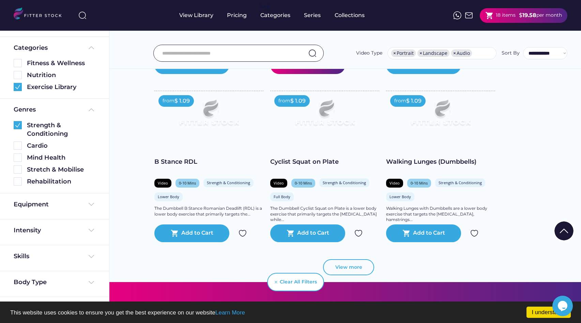
click at [351, 265] on button "View more" at bounding box center [348, 267] width 51 height 16
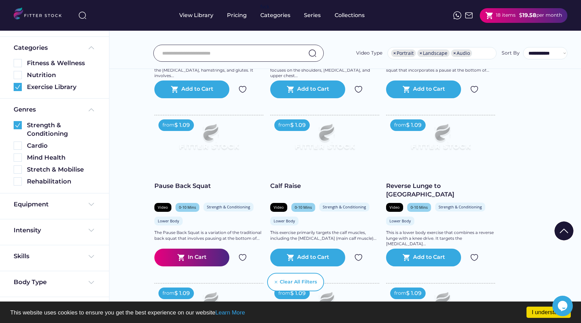
scroll to position [2624, 0]
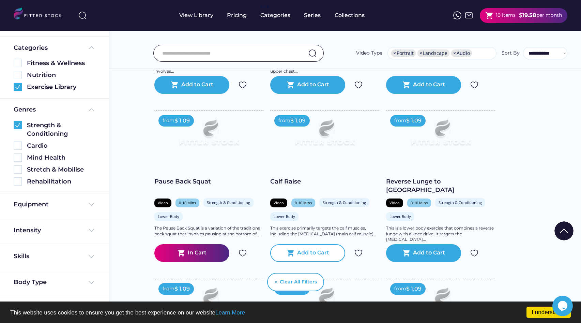
click at [314, 252] on div "Add to Cart" at bounding box center [313, 253] width 32 height 8
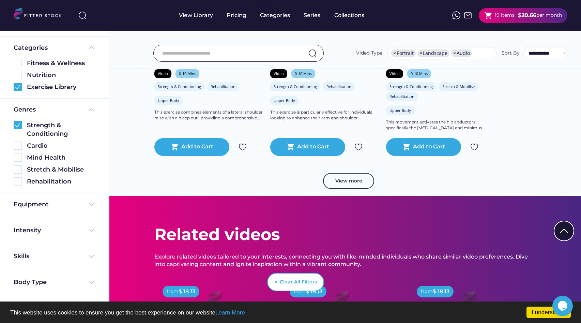
scroll to position [3629, 0]
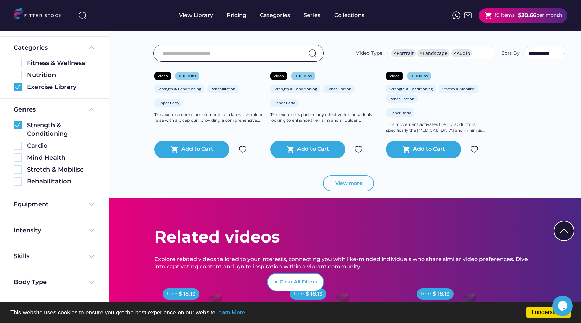
click at [362, 183] on button "View more" at bounding box center [348, 183] width 51 height 16
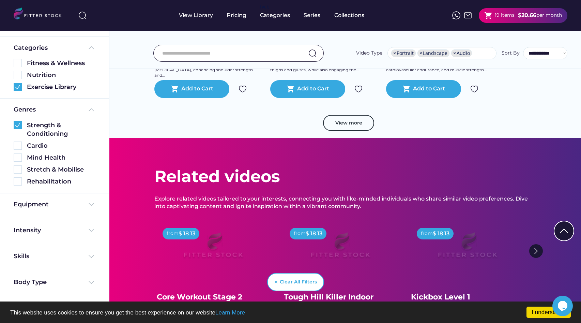
scroll to position [4983, 0]
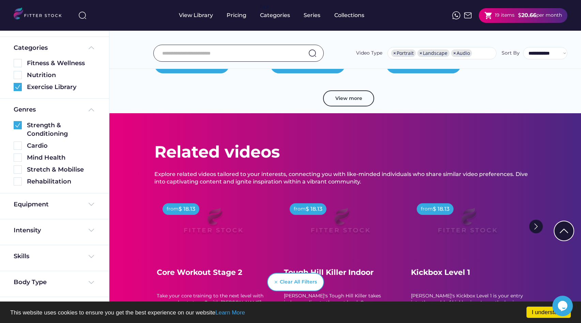
click at [272, 51] on input "input" at bounding box center [230, 53] width 136 height 14
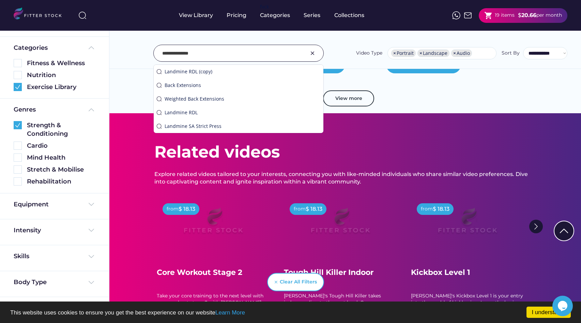
type input "**********"
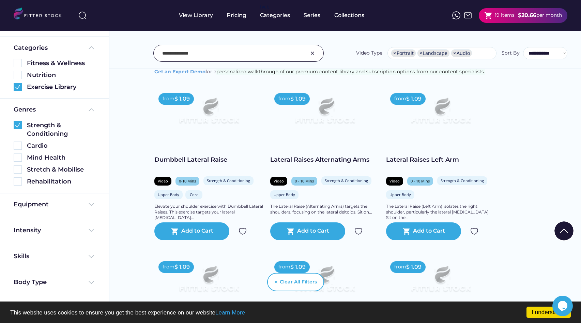
scroll to position [180, 0]
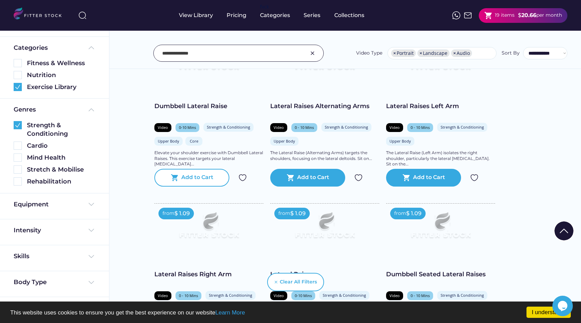
click at [197, 175] on div "Add to Cart" at bounding box center [197, 177] width 32 height 8
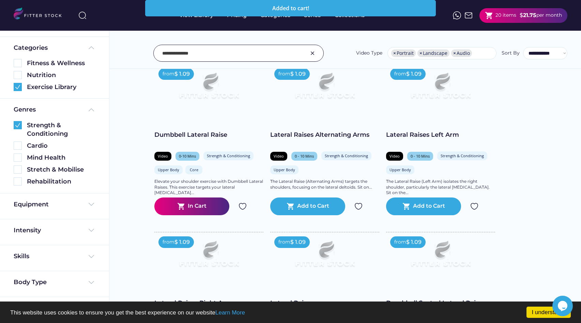
scroll to position [0, 0]
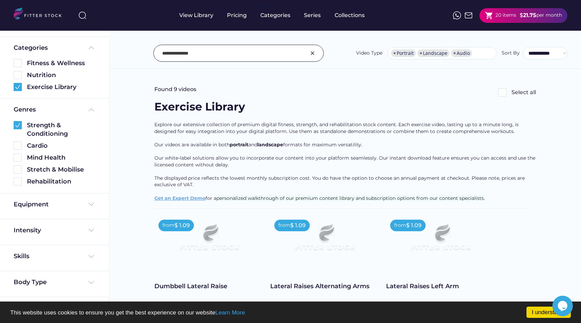
click at [505, 12] on div "20 items" at bounding box center [505, 15] width 21 height 7
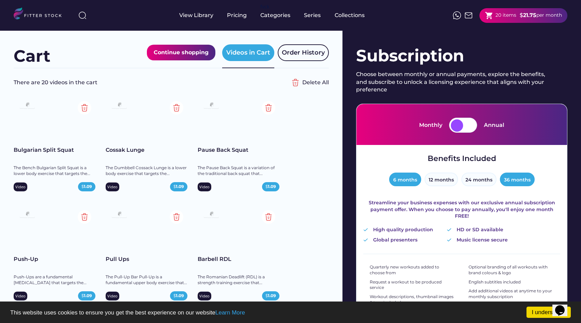
click at [409, 177] on button "6 months" at bounding box center [405, 179] width 32 height 14
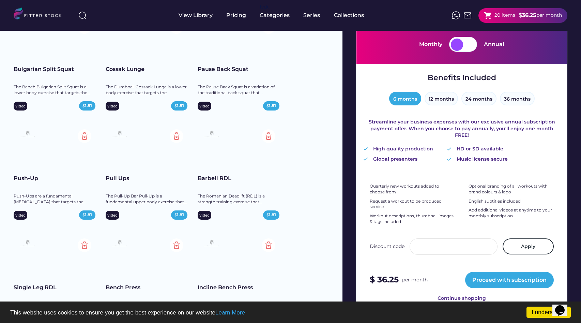
scroll to position [76, 0]
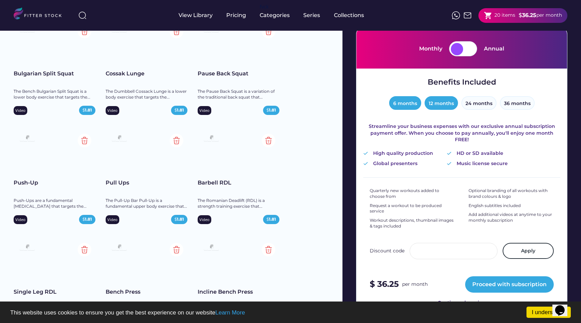
click at [444, 102] on button "12 months" at bounding box center [440, 103] width 33 height 14
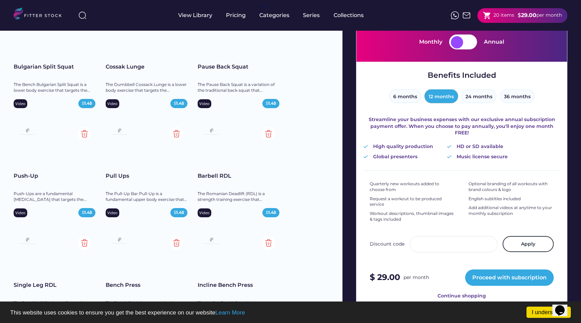
scroll to position [0, 0]
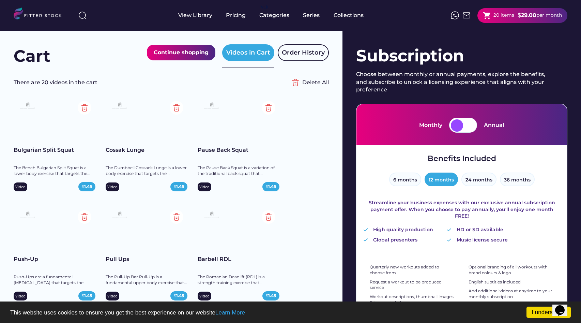
click at [35, 13] on img at bounding box center [41, 14] width 54 height 14
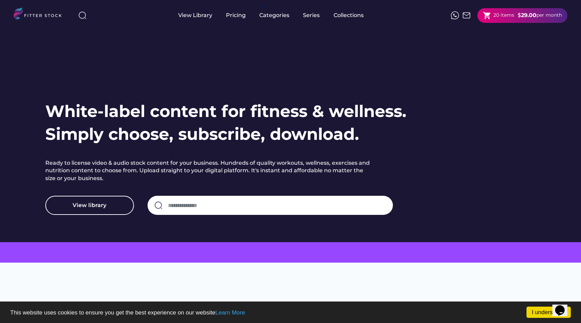
click at [510, 14] on div "20 items" at bounding box center [503, 15] width 21 height 7
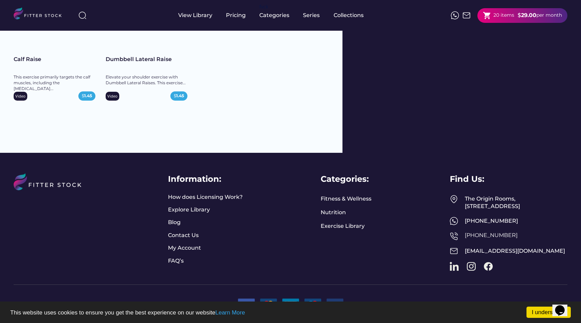
scroll to position [752, 0]
click at [542, 311] on link "I understand!" at bounding box center [548, 311] width 44 height 11
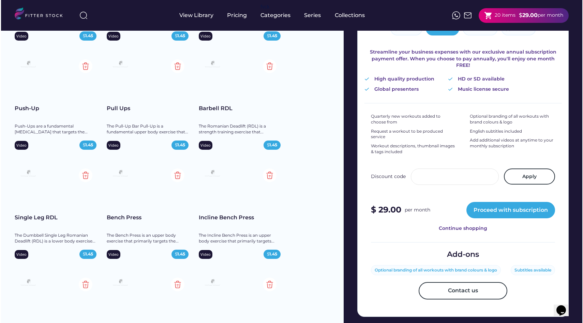
scroll to position [153, 0]
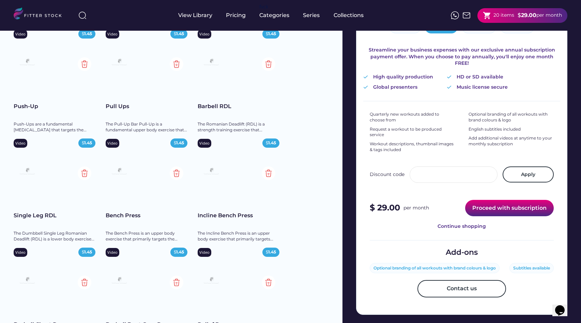
click at [493, 200] on button "Proceed with subscription" at bounding box center [509, 208] width 89 height 16
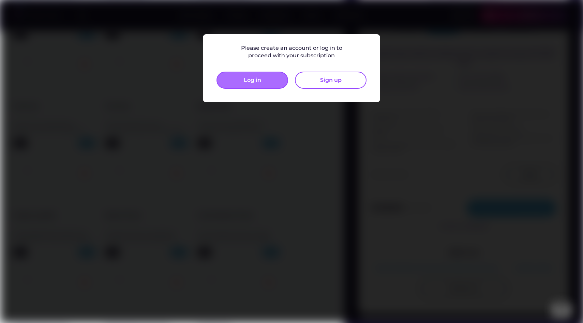
click at [277, 81] on button "Log in" at bounding box center [252, 80] width 72 height 17
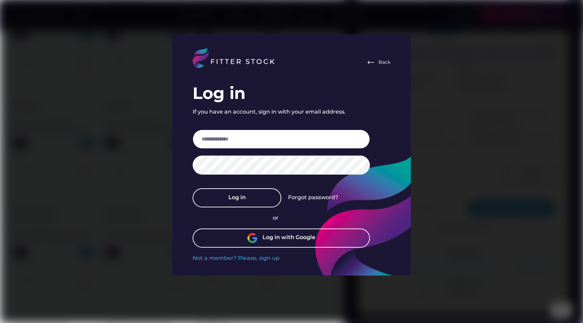
click at [284, 140] on input "email" at bounding box center [280, 138] width 177 height 19
click at [279, 236] on div "Log in with Google" at bounding box center [288, 237] width 53 height 9
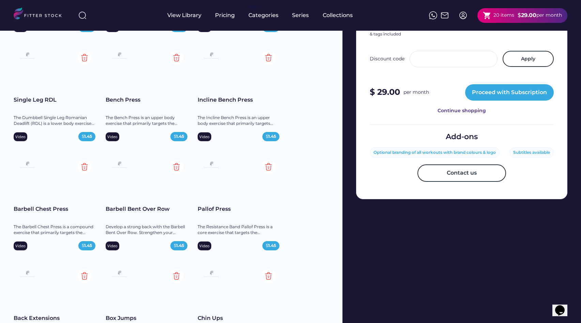
scroll to position [305, 0]
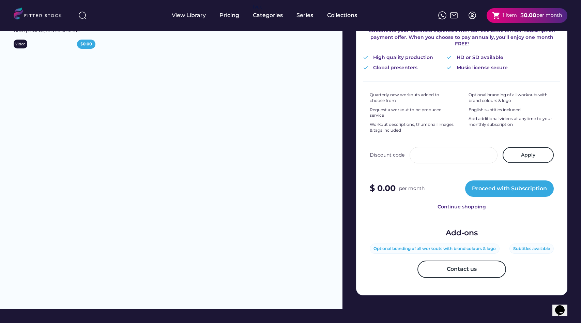
scroll to position [12, 0]
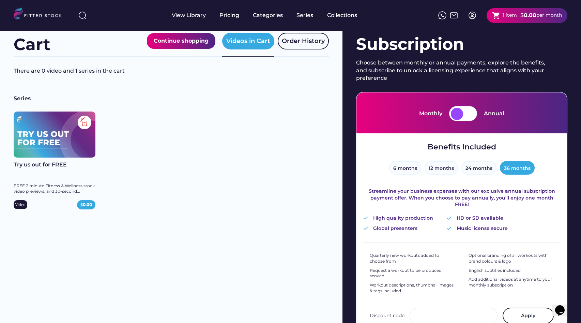
click at [84, 123] on img at bounding box center [85, 122] width 14 height 14
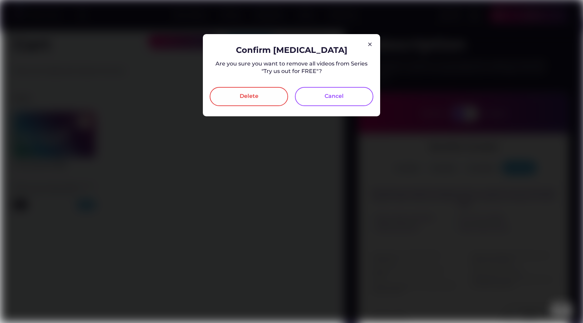
click at [248, 96] on div "Delete" at bounding box center [248, 96] width 19 height 8
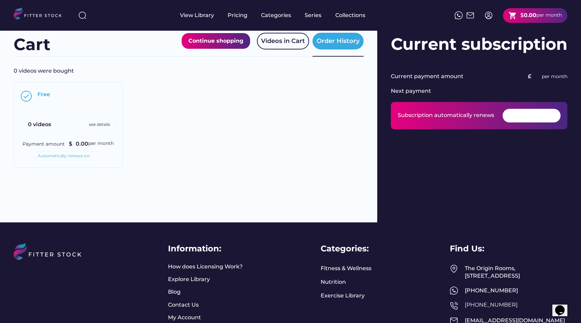
click at [228, 41] on div "Continue shopping" at bounding box center [215, 40] width 55 height 9
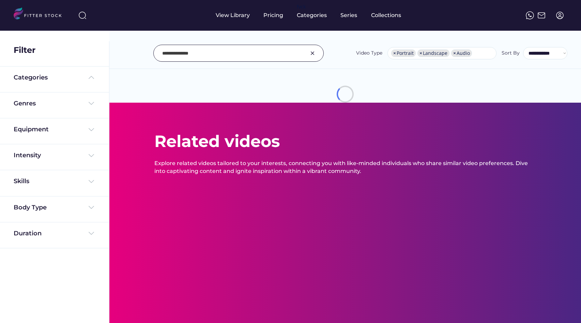
select select "**********"
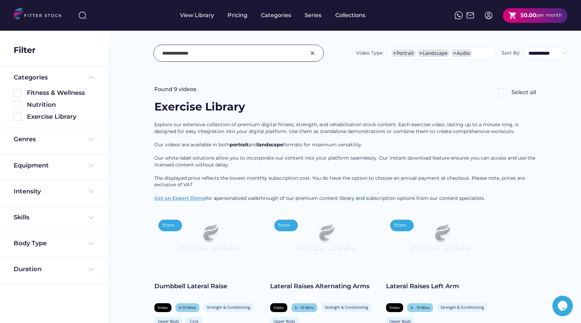
click at [223, 53] on input "input" at bounding box center [230, 53] width 136 height 14
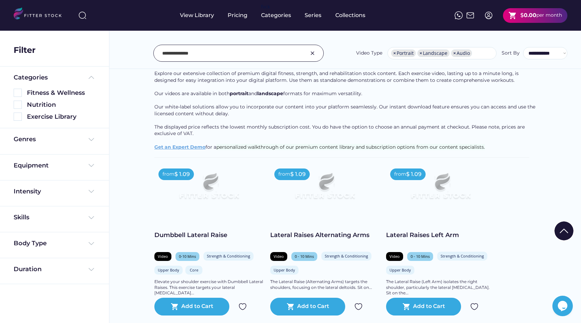
scroll to position [53, 0]
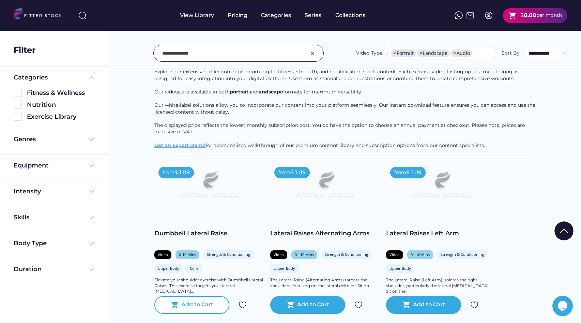
click at [180, 304] on div "shopping_cart Add to Cart" at bounding box center [191, 305] width 75 height 18
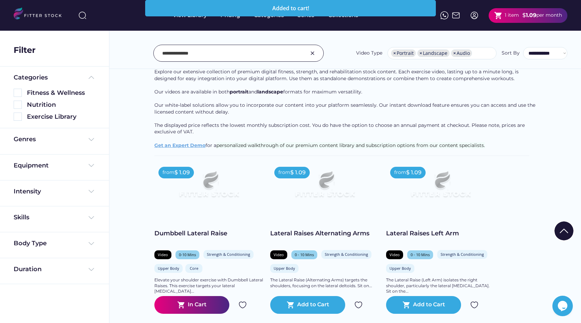
click at [237, 54] on input "input" at bounding box center [230, 53] width 136 height 14
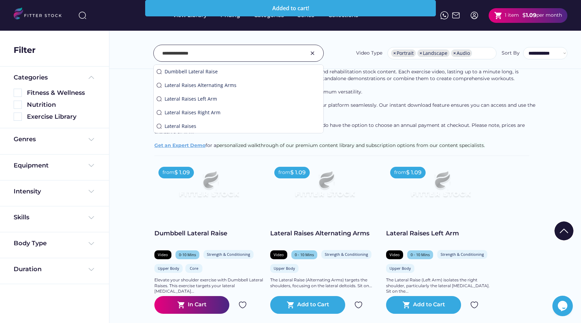
click at [238, 54] on input "input" at bounding box center [230, 53] width 136 height 14
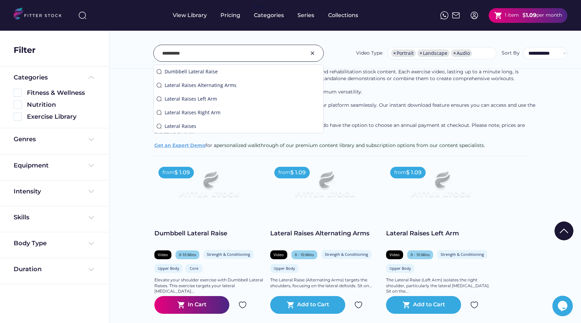
type input "**********"
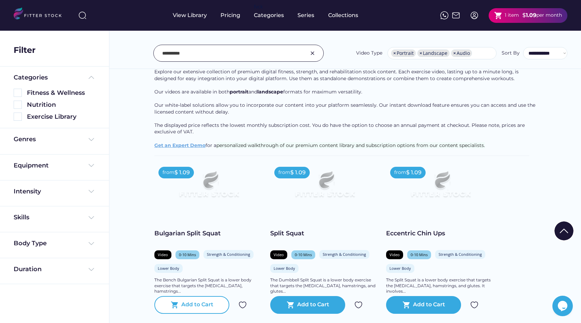
click at [195, 307] on div "Add to Cart" at bounding box center [197, 304] width 32 height 8
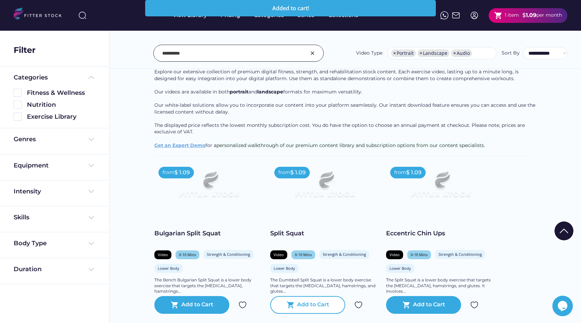
click at [298, 307] on div "Add to Cart" at bounding box center [313, 304] width 32 height 8
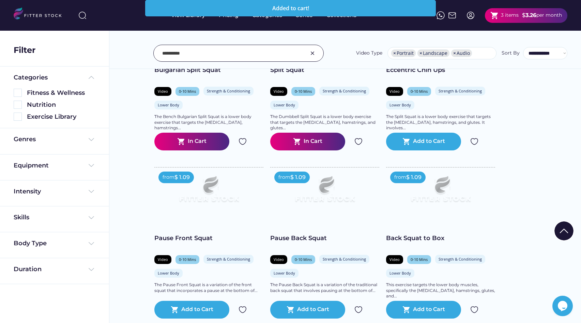
scroll to position [219, 0]
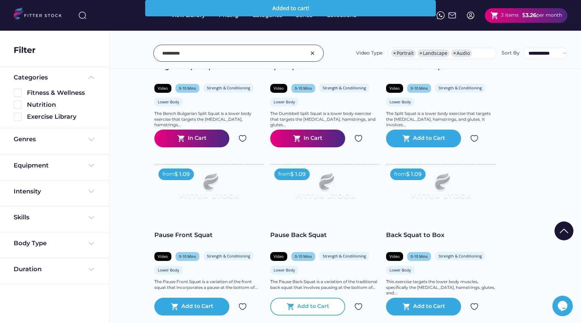
click at [315, 303] on div "Add to Cart" at bounding box center [313, 306] width 32 height 8
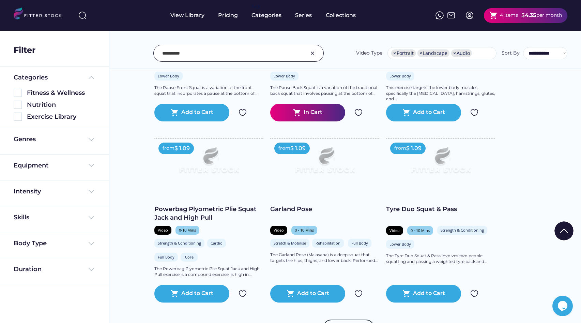
scroll to position [415, 0]
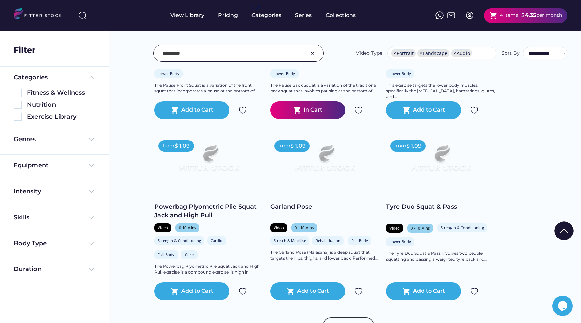
click at [282, 52] on input "input" at bounding box center [230, 53] width 136 height 14
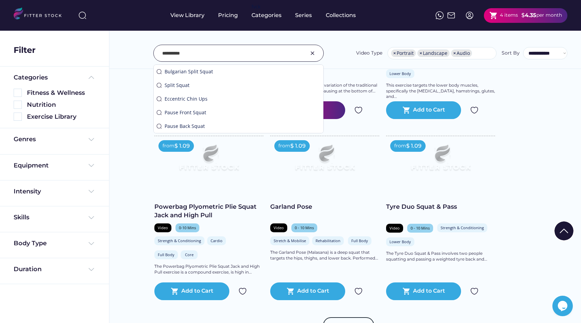
click at [314, 51] on img at bounding box center [312, 53] width 8 height 8
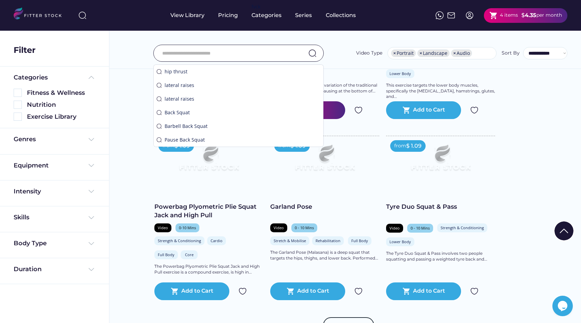
click at [273, 54] on input "input" at bounding box center [230, 53] width 136 height 14
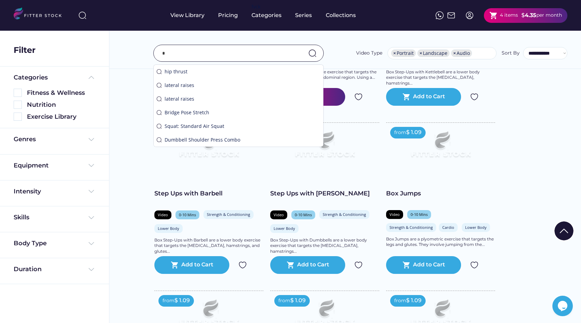
scroll to position [3027, 0]
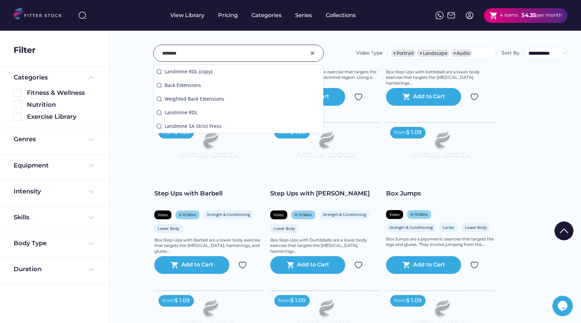
type input "********"
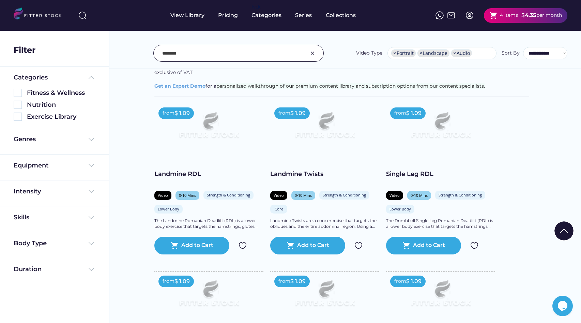
scroll to position [119, 0]
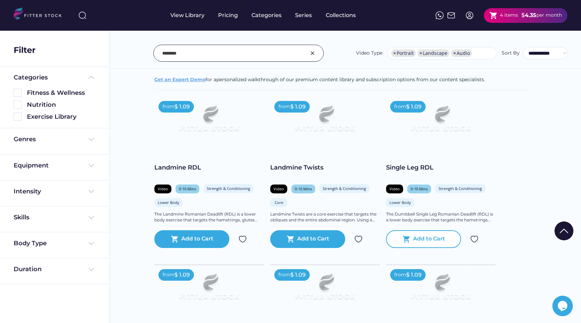
click at [418, 241] on div "Add to Cart" at bounding box center [429, 239] width 32 height 8
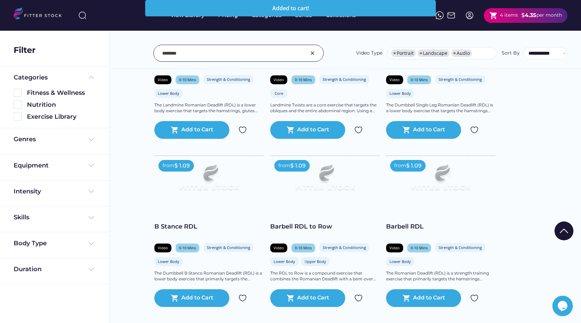
scroll to position [230, 0]
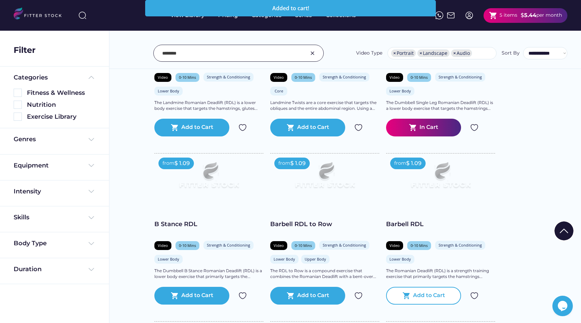
click at [431, 295] on div "Add to Cart" at bounding box center [429, 295] width 32 height 8
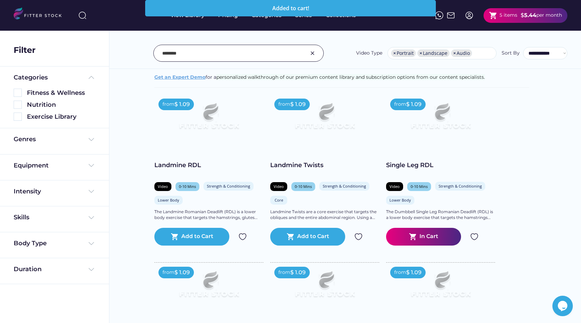
scroll to position [0, 0]
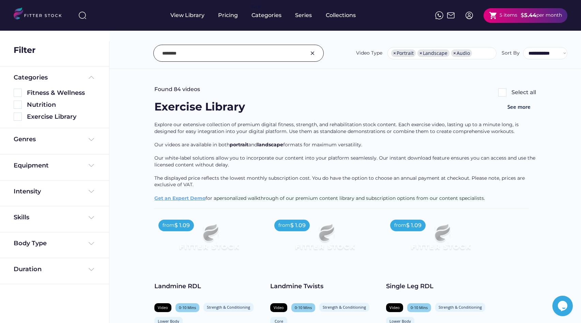
click at [313, 55] on img at bounding box center [312, 53] width 8 height 8
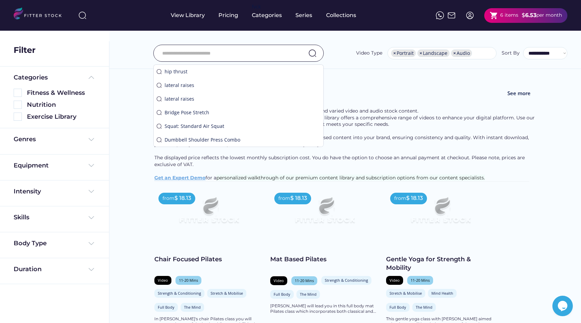
click at [260, 56] on input "input" at bounding box center [230, 53] width 136 height 14
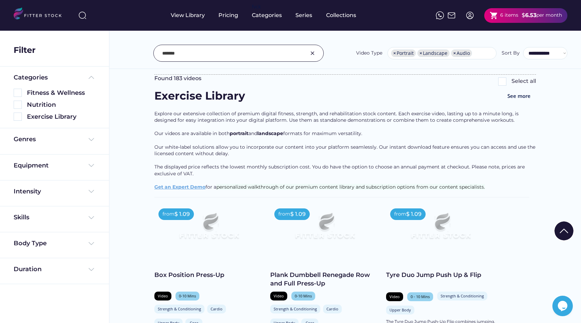
scroll to position [350, 0]
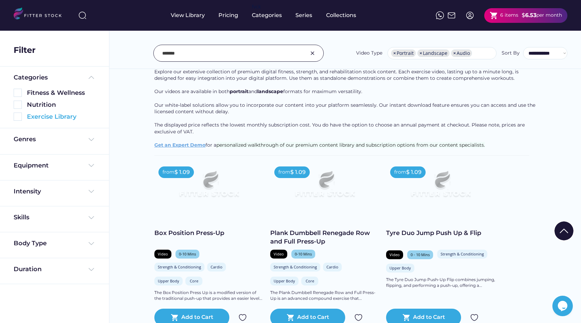
click at [17, 119] on img at bounding box center [18, 116] width 8 height 8
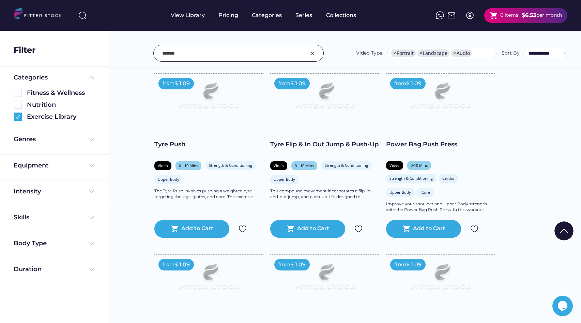
scroll to position [0, 0]
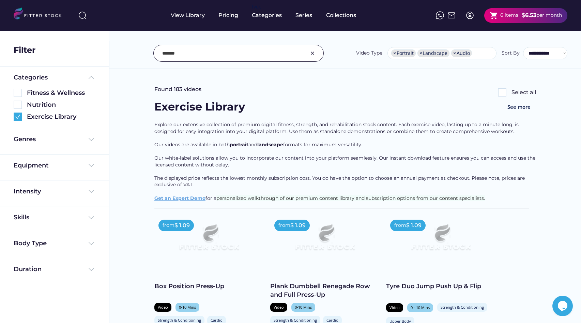
click at [220, 50] on input "input" at bounding box center [230, 53] width 136 height 14
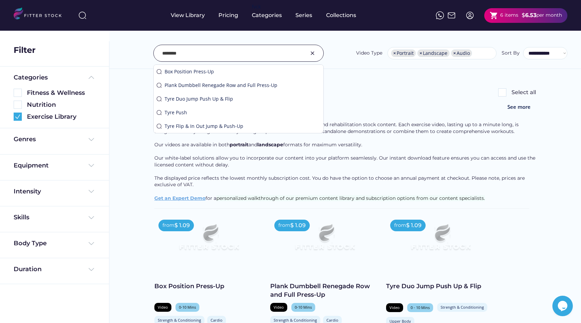
type input "********"
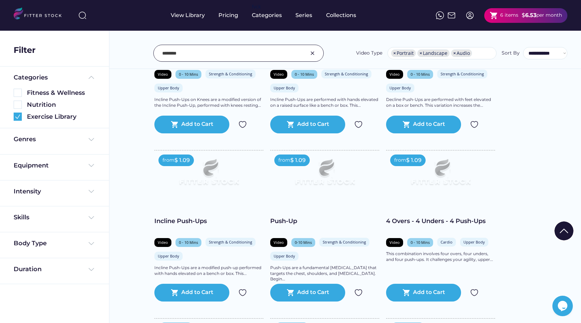
scroll to position [780, 0]
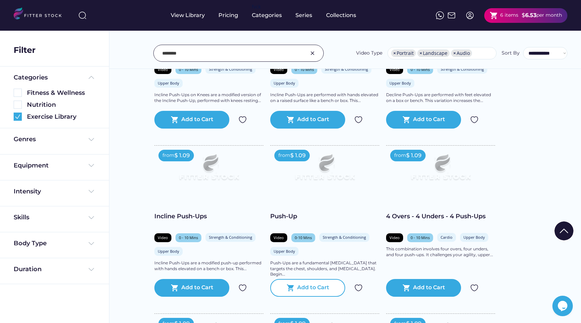
click at [319, 288] on div "Add to Cart" at bounding box center [313, 287] width 32 height 8
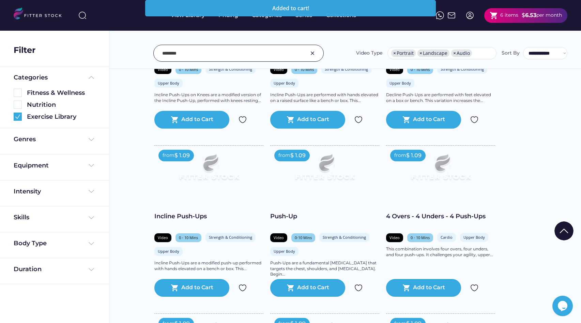
click at [316, 54] on img at bounding box center [312, 53] width 8 height 8
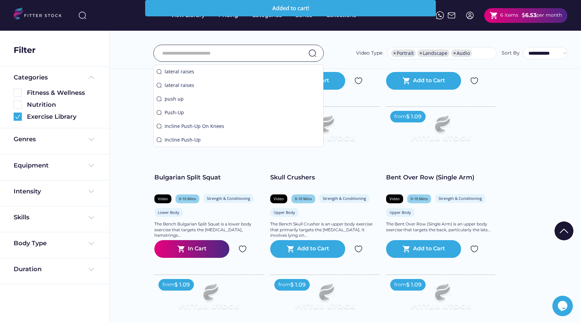
scroll to position [742, 0]
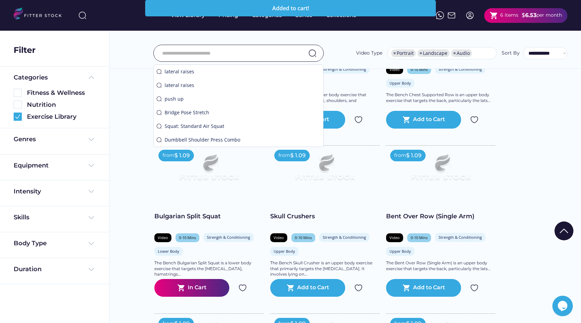
click at [274, 56] on input "input" at bounding box center [230, 53] width 136 height 14
type input "*******"
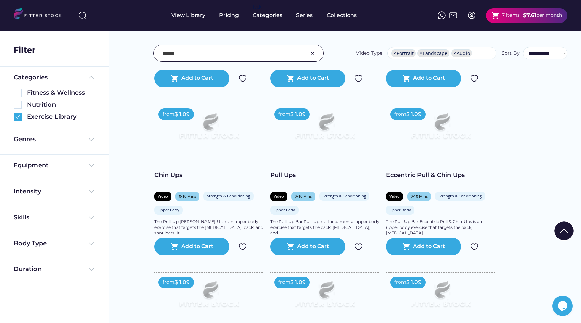
scroll to position [279, 0]
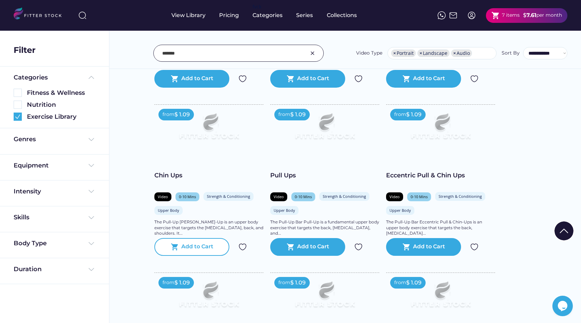
click at [200, 252] on div "shopping_cart Add to Cart" at bounding box center [191, 247] width 75 height 18
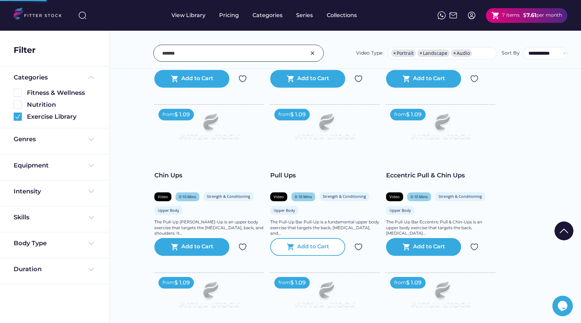
click at [295, 248] on div "shopping_cart Add to Cart" at bounding box center [307, 247] width 75 height 18
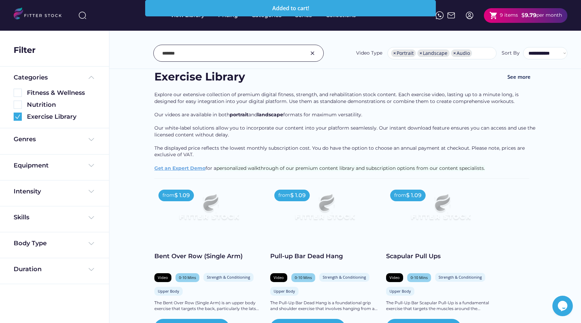
scroll to position [40, 0]
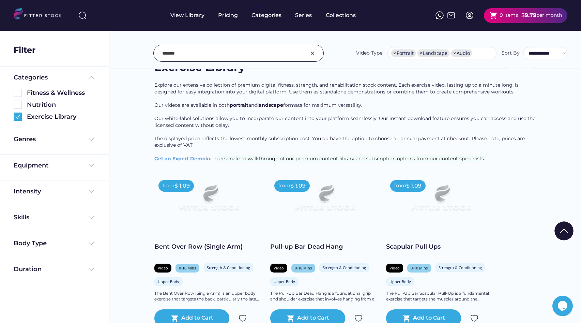
drag, startPoint x: 314, startPoint y: 56, endPoint x: 242, endPoint y: 50, distance: 72.1
click at [314, 56] on img at bounding box center [312, 53] width 8 height 8
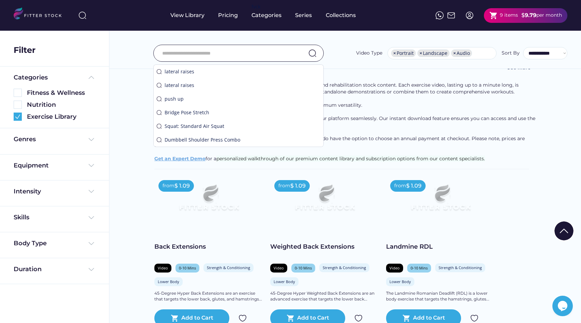
click at [242, 50] on input "input" at bounding box center [230, 53] width 136 height 14
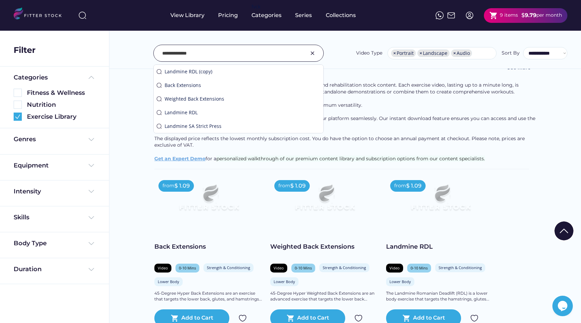
type input "**********"
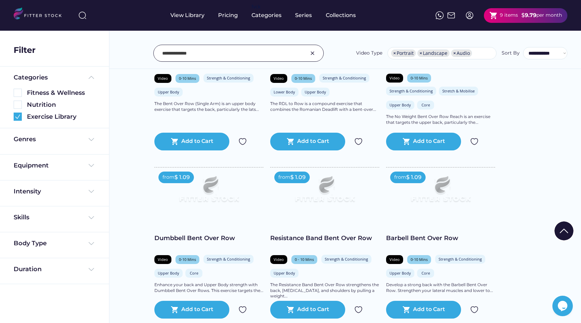
scroll to position [233, 0]
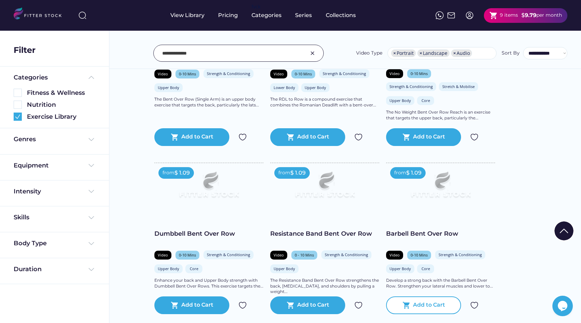
click at [428, 301] on div "Add to Cart" at bounding box center [429, 305] width 32 height 8
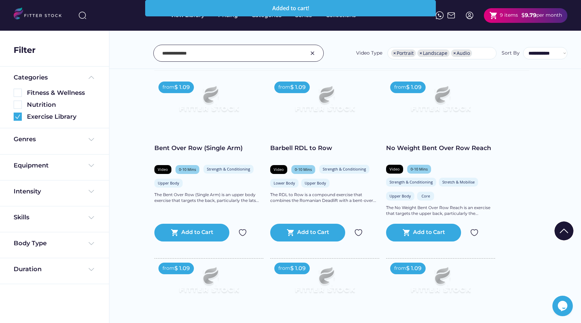
scroll to position [137, 0]
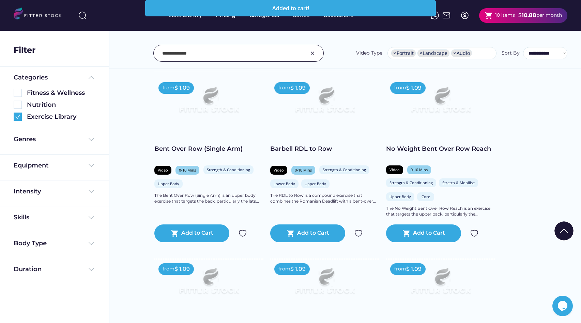
click at [217, 57] on input "input" at bounding box center [230, 53] width 136 height 14
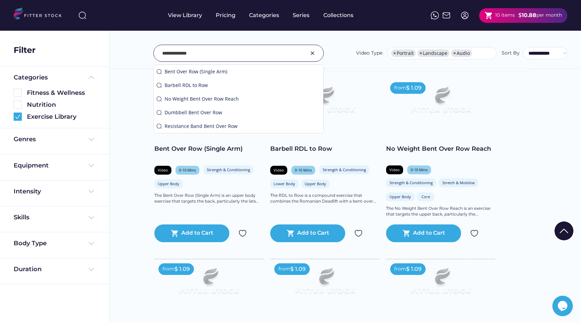
click at [311, 53] on img at bounding box center [312, 53] width 8 height 8
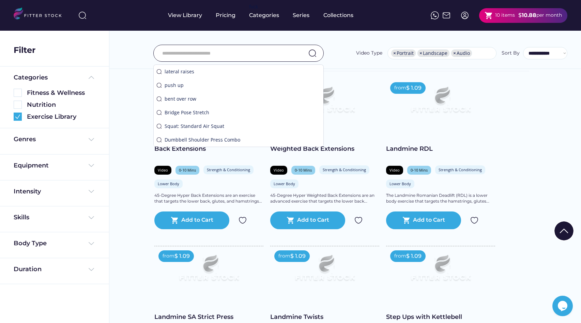
click at [268, 53] on input "input" at bounding box center [230, 53] width 136 height 14
click at [241, 56] on input "input" at bounding box center [230, 53] width 136 height 14
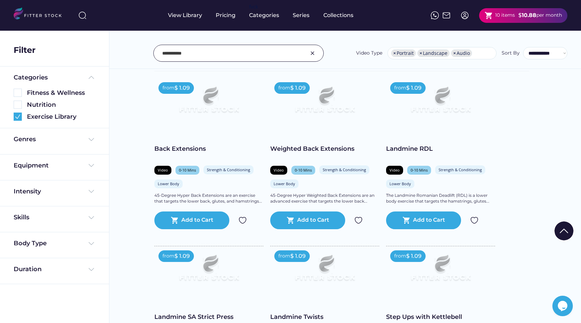
scroll to position [152, 0]
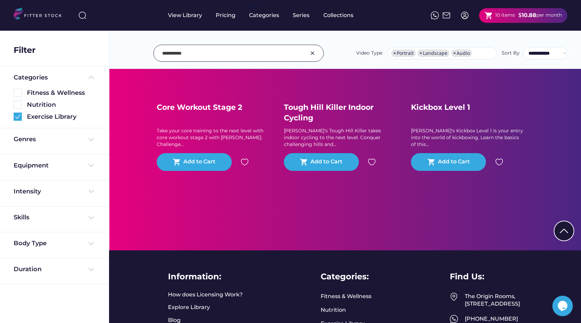
drag, startPoint x: 169, startPoint y: 53, endPoint x: 172, endPoint y: 60, distance: 7.8
click at [169, 53] on input "input" at bounding box center [230, 53] width 136 height 14
type input "**********"
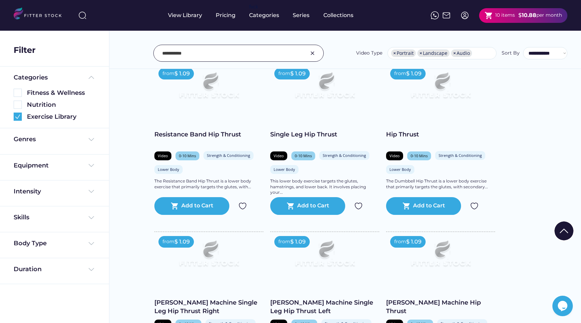
scroll to position [1466, 0]
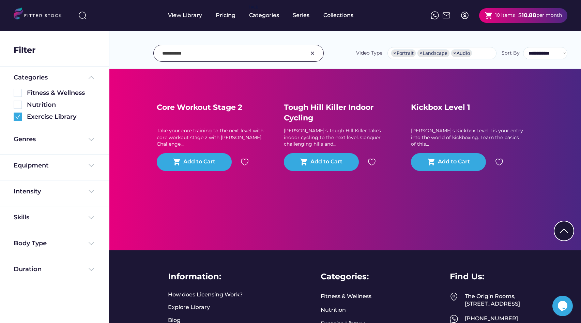
click at [267, 50] on input "input" at bounding box center [230, 53] width 136 height 14
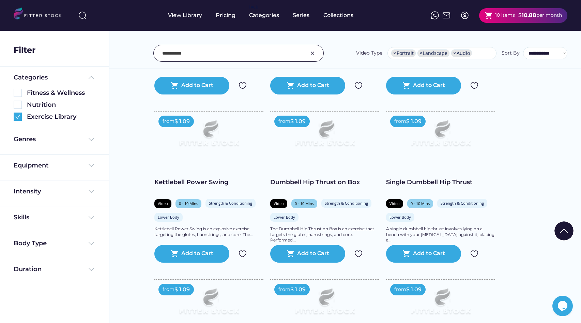
scroll to position [999, 0]
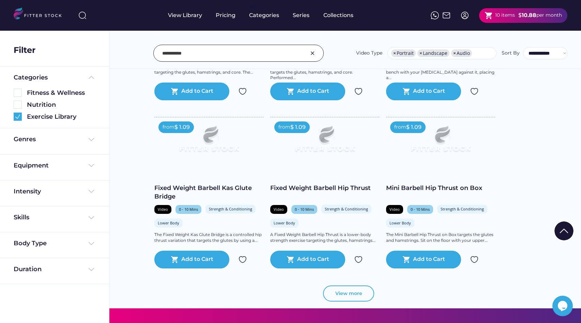
click at [355, 294] on button "View more" at bounding box center [348, 293] width 51 height 16
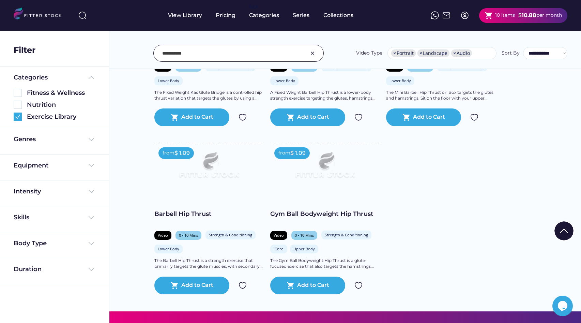
scroll to position [1248, 0]
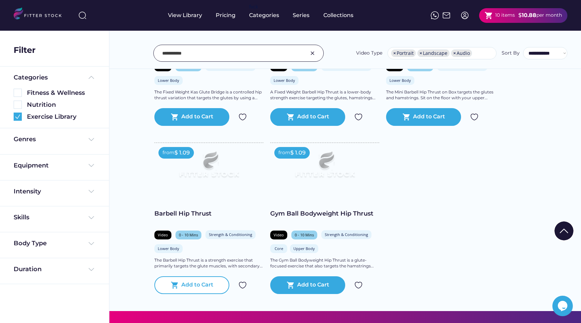
click at [212, 284] on div "Add to Cart" at bounding box center [197, 285] width 32 height 8
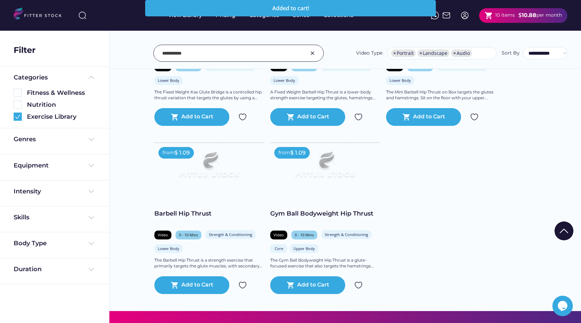
click at [311, 51] on img at bounding box center [312, 53] width 8 height 8
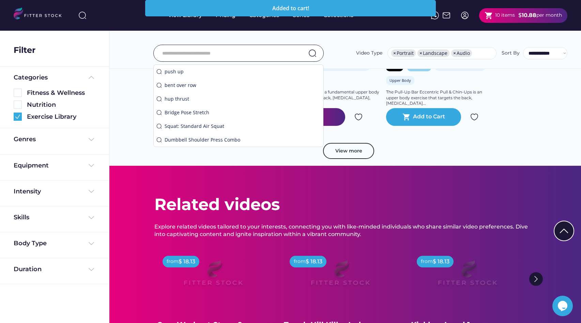
click at [277, 53] on input "input" at bounding box center [230, 53] width 136 height 14
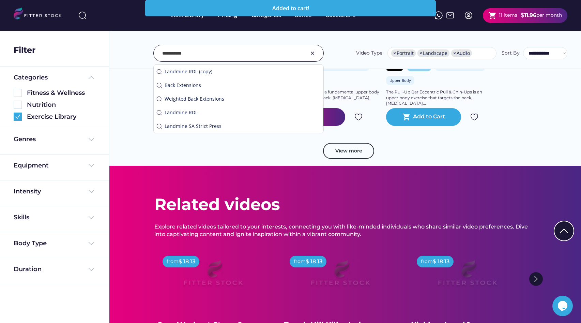
type input "**********"
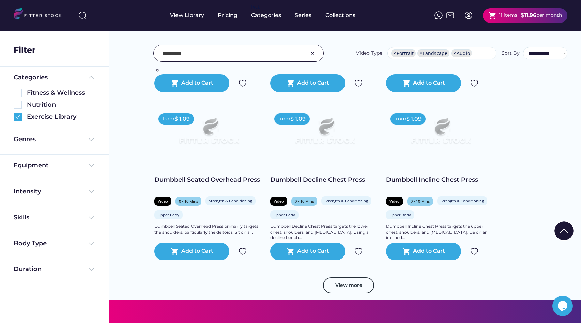
scroll to position [1138, 0]
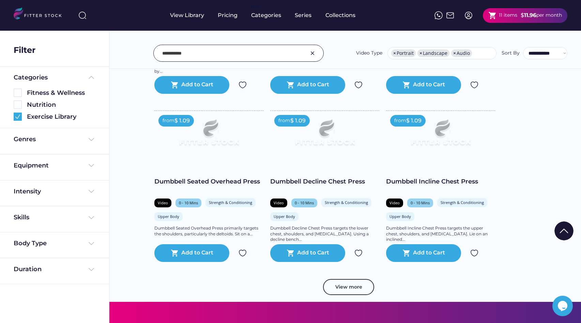
click at [317, 157] on img at bounding box center [324, 135] width 87 height 49
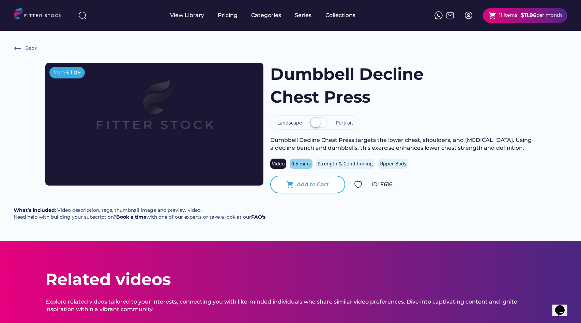
click at [308, 183] on div "Add to Cart" at bounding box center [313, 184] width 32 height 7
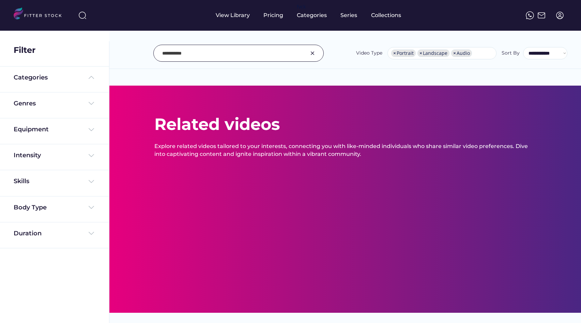
select select "**********"
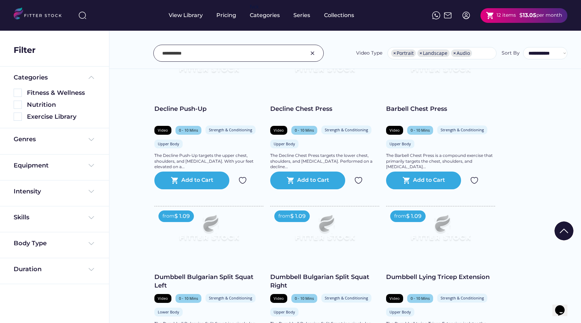
scroll to position [537, 0]
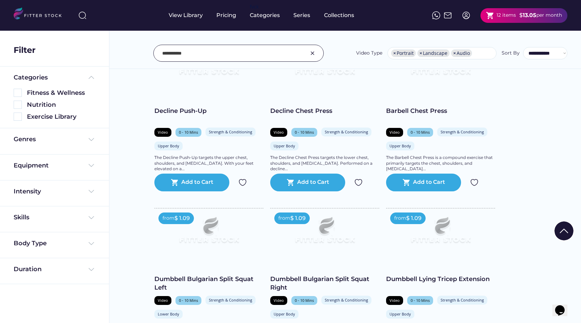
click at [409, 100] on div at bounding box center [440, 70] width 109 height 61
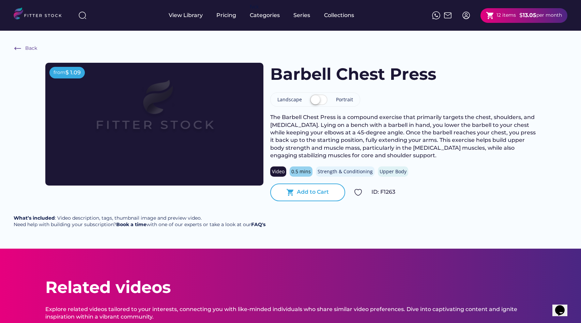
click at [314, 191] on div "Add to Cart" at bounding box center [313, 191] width 32 height 7
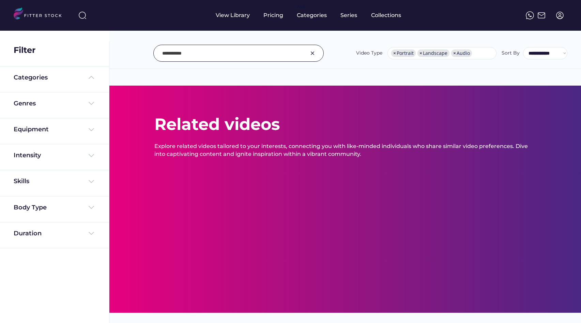
select select "**********"
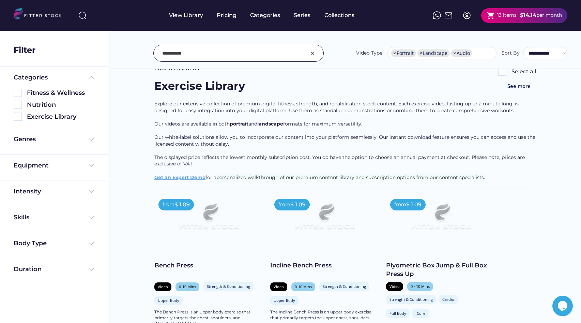
scroll to position [25, 0]
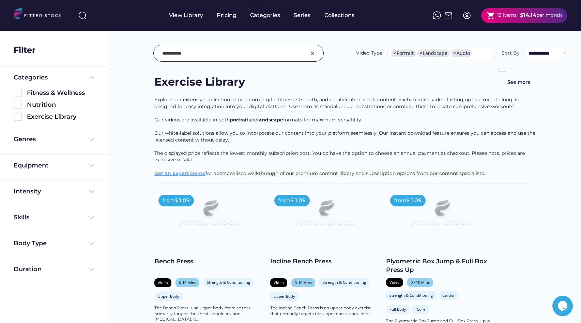
click at [508, 14] on div "13 items" at bounding box center [506, 15] width 19 height 7
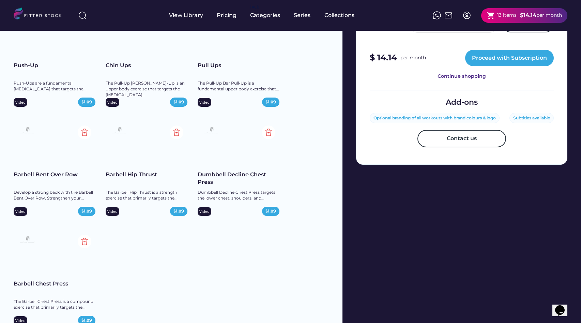
scroll to position [307, 0]
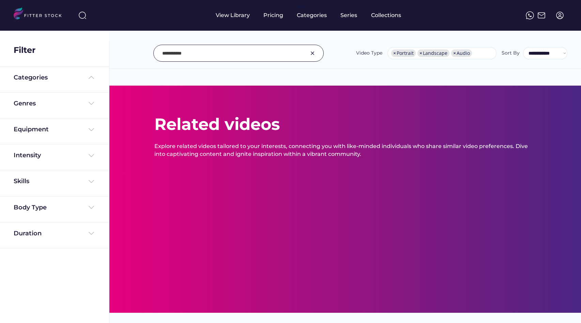
select select "**********"
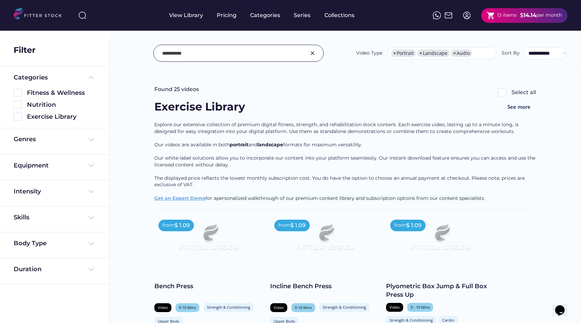
click at [311, 55] on img at bounding box center [312, 53] width 8 height 8
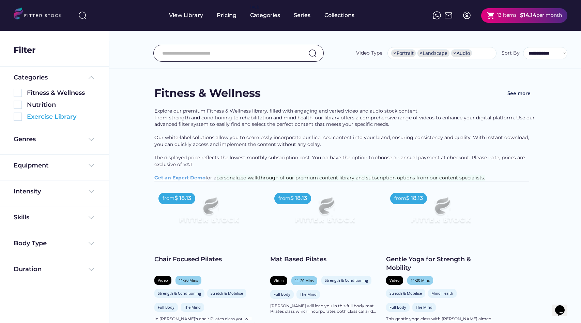
click at [16, 115] on img at bounding box center [18, 116] width 8 height 8
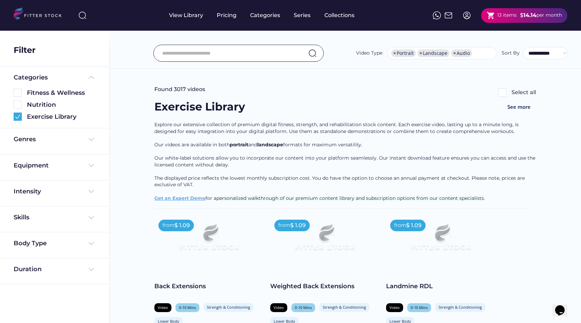
click at [69, 138] on div "Genres" at bounding box center [55, 139] width 82 height 9
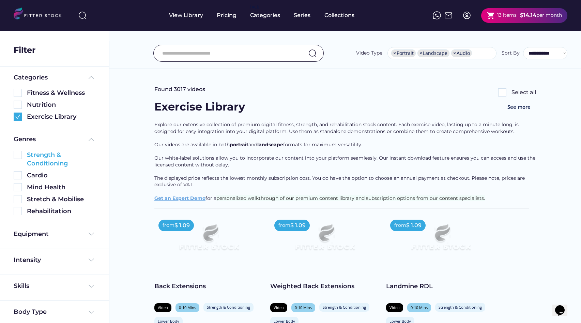
click at [19, 156] on img at bounding box center [18, 155] width 8 height 8
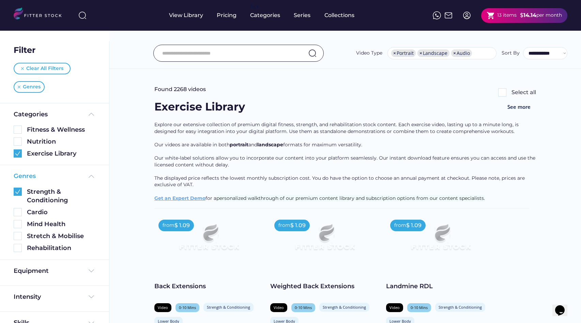
click at [91, 174] on img at bounding box center [91, 176] width 8 height 8
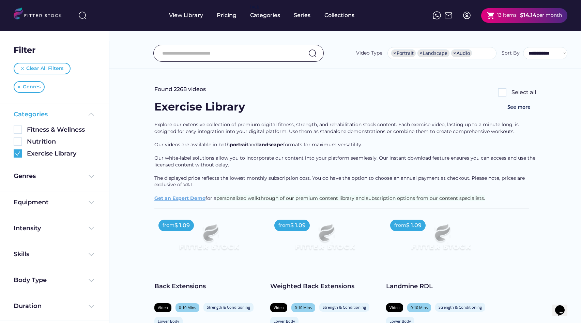
click at [90, 116] on img at bounding box center [91, 114] width 8 height 8
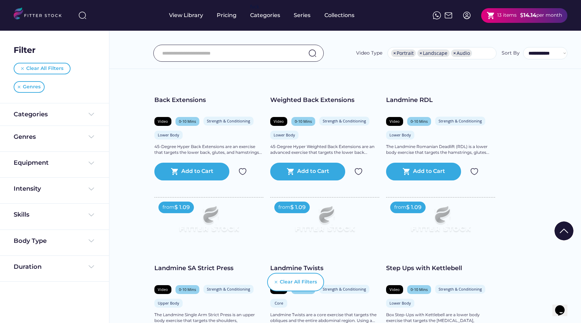
scroll to position [195, 0]
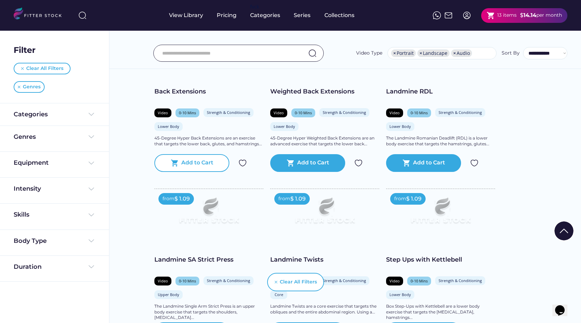
click at [179, 161] on div "shopping_cart Add to Cart" at bounding box center [191, 163] width 75 height 18
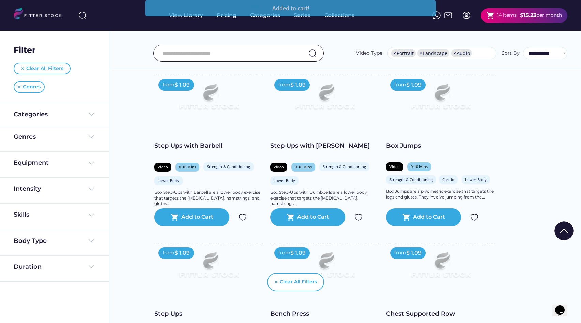
scroll to position [477, 0]
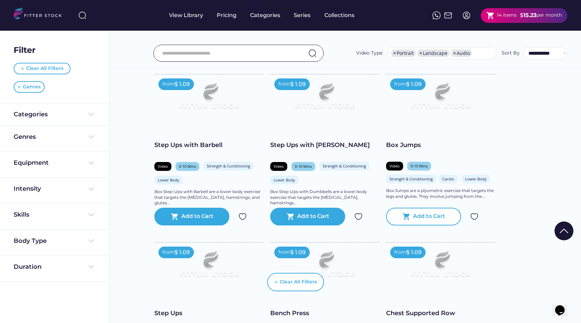
click at [433, 214] on div "Add to Cart" at bounding box center [429, 216] width 32 height 8
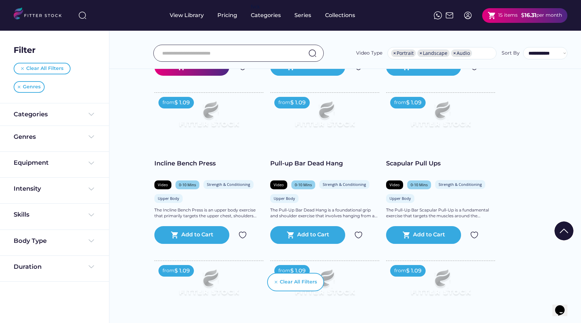
scroll to position [965, 0]
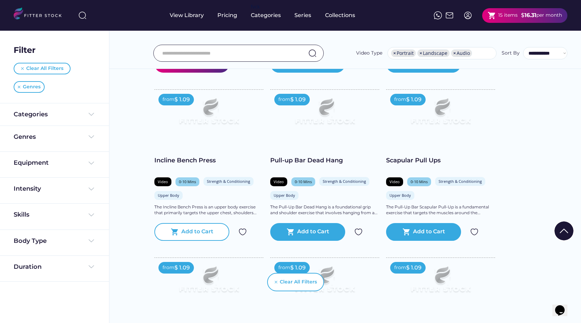
click at [202, 227] on div "shopping_cart Add to Cart" at bounding box center [191, 232] width 75 height 18
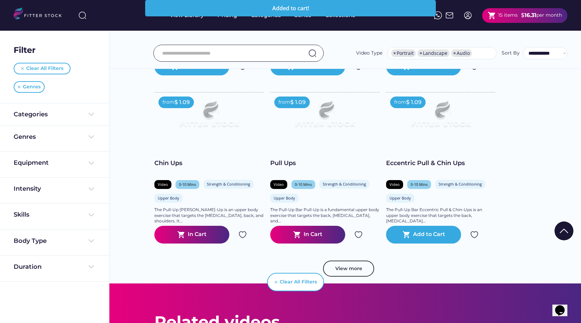
scroll to position [1196, 0]
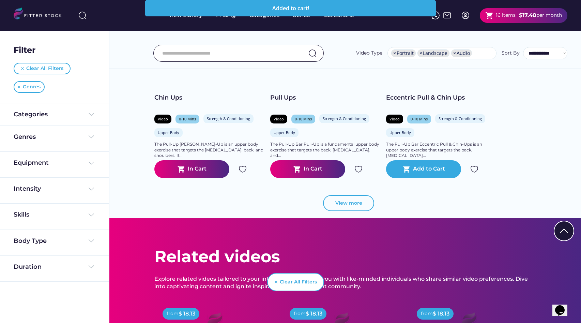
click at [364, 208] on button "View more" at bounding box center [348, 203] width 51 height 16
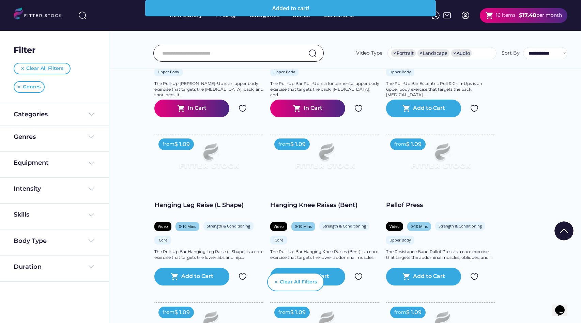
scroll to position [1258, 0]
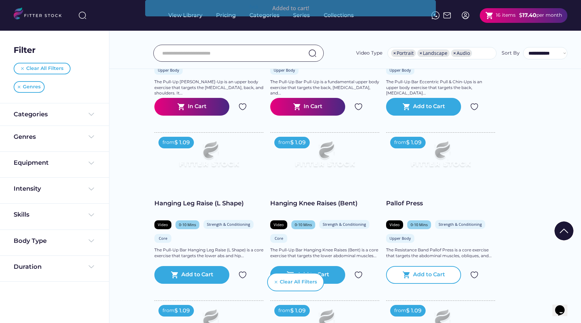
click at [431, 272] on div "Add to Cart" at bounding box center [429, 274] width 32 height 8
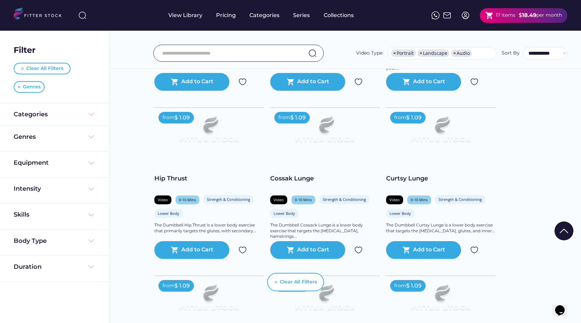
scroll to position [2119, 0]
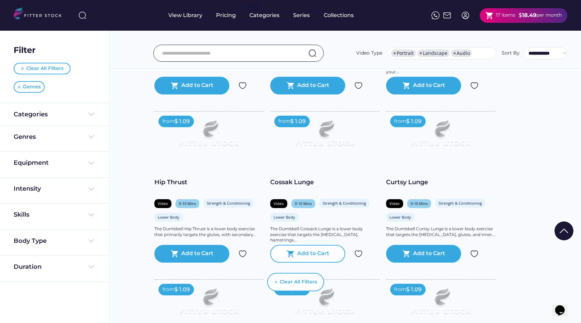
click at [335, 249] on div "shopping_cart Add to Cart" at bounding box center [307, 254] width 75 height 18
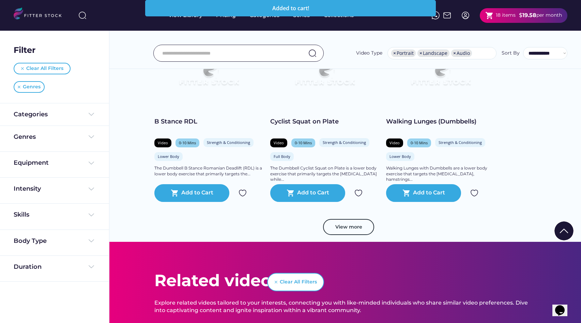
scroll to position [2348, 0]
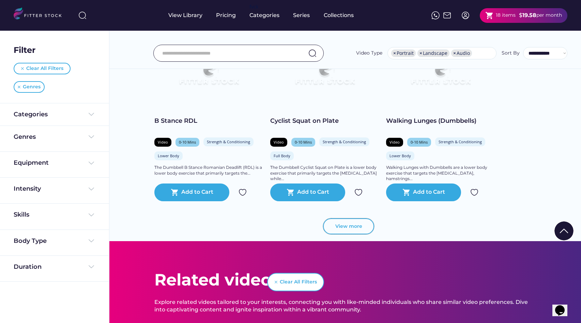
click at [357, 226] on button "View more" at bounding box center [348, 226] width 51 height 16
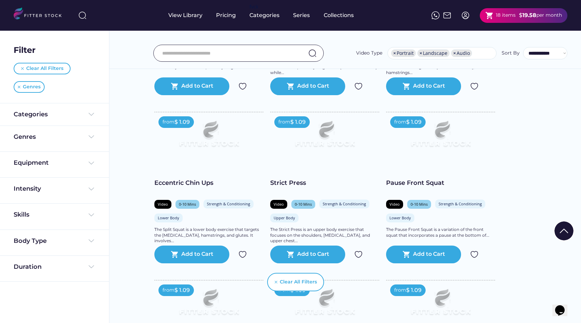
scroll to position [2456, 0]
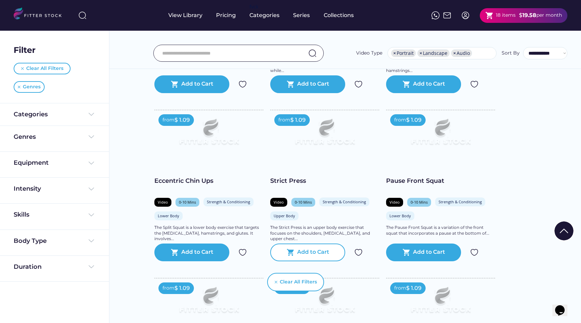
click at [320, 253] on div "Add to Cart" at bounding box center [313, 252] width 32 height 8
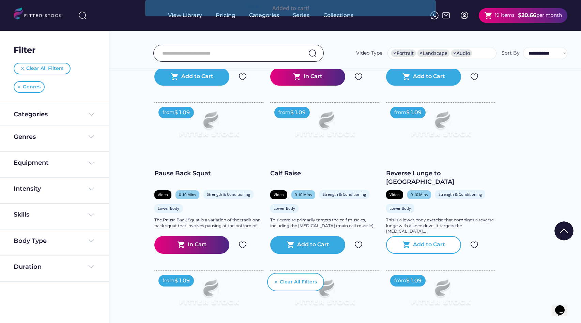
scroll to position [2632, 0]
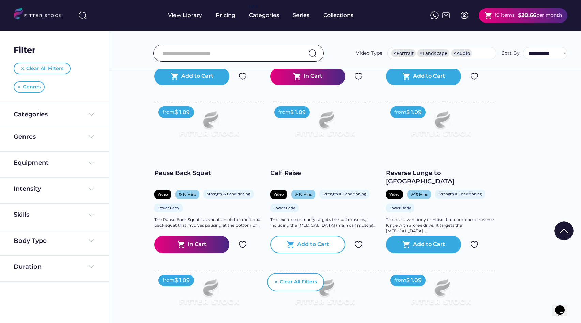
click at [318, 246] on div "Add to Cart" at bounding box center [313, 244] width 32 height 8
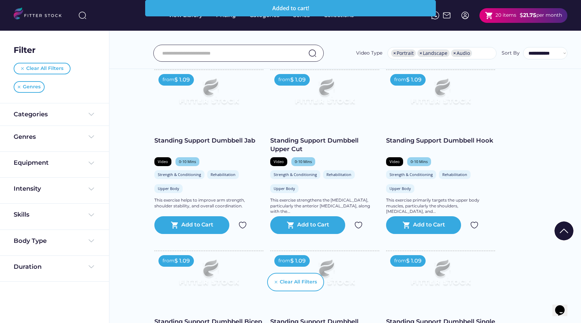
scroll to position [3180, 0]
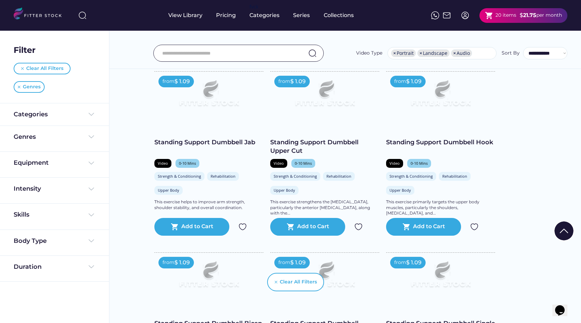
click at [535, 21] on div "shopping_cart 20 items $ 21.75 per month" at bounding box center [523, 15] width 88 height 15
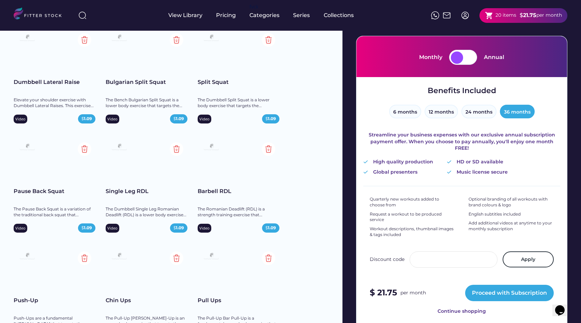
scroll to position [74, 0]
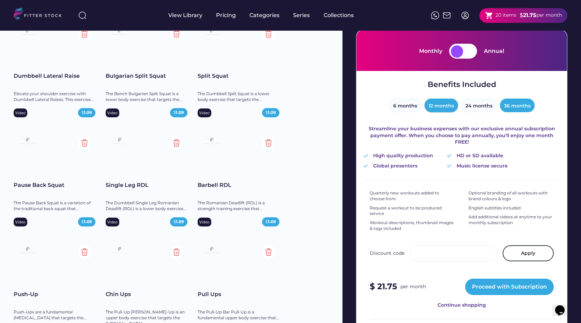
click at [437, 102] on button "12 months" at bounding box center [440, 105] width 33 height 14
click at [415, 108] on button "6 months" at bounding box center [405, 105] width 32 height 14
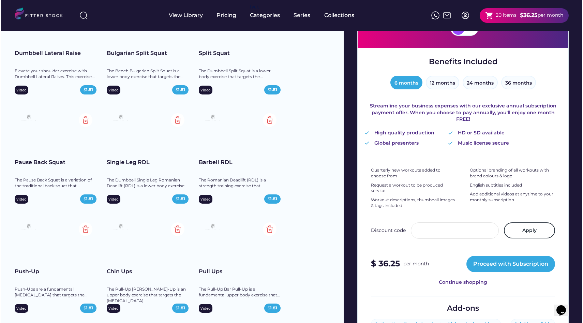
scroll to position [96, 0]
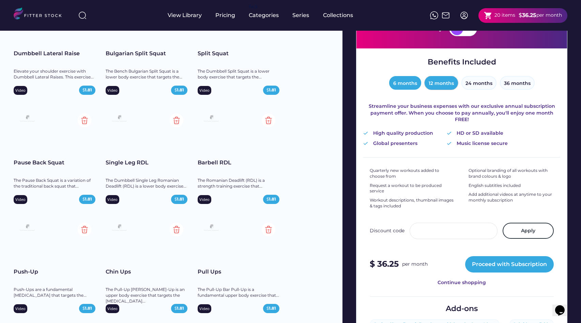
click at [439, 88] on button "12 months" at bounding box center [440, 83] width 33 height 14
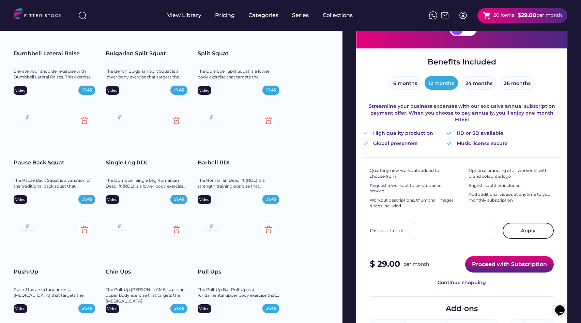
click at [490, 256] on button "Proceed with Subscription" at bounding box center [509, 264] width 89 height 16
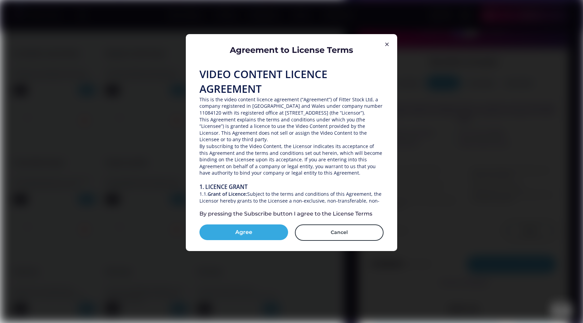
scroll to position [977, 0]
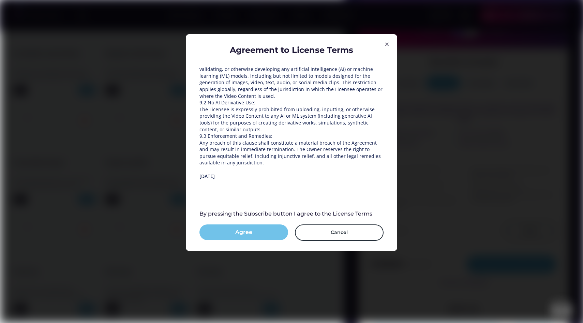
click at [256, 232] on button "Agree" at bounding box center [243, 232] width 89 height 16
click at [255, 231] on button "Subscribe" at bounding box center [243, 232] width 89 height 16
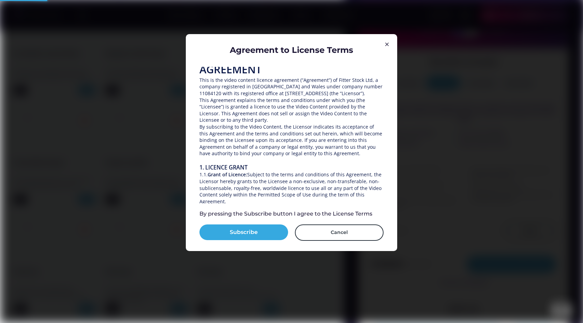
scroll to position [0, 0]
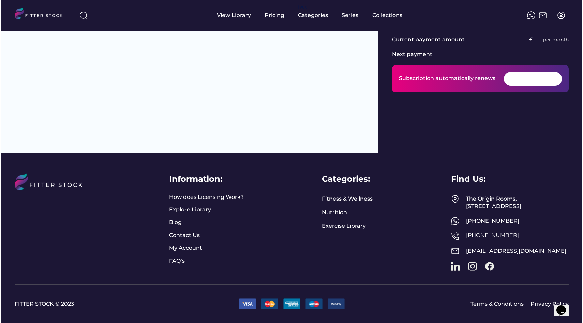
scroll to position [56, 0]
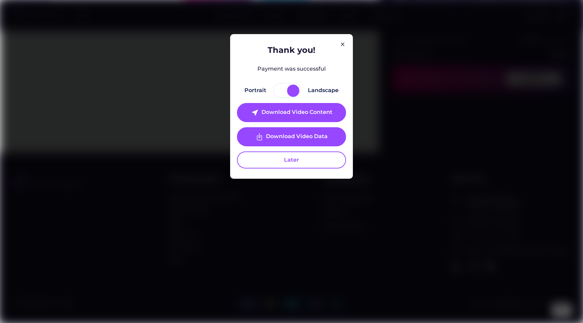
click at [285, 88] on div at bounding box center [281, 90] width 12 height 12
click at [282, 93] on div at bounding box center [281, 90] width 12 height 12
click at [279, 110] on div "Download Video Content" at bounding box center [296, 112] width 71 height 8
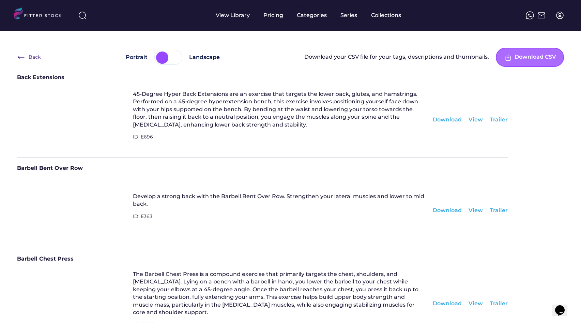
click at [530, 58] on div "Download CSV" at bounding box center [535, 57] width 42 height 8
click at [166, 61] on div at bounding box center [162, 57] width 12 height 12
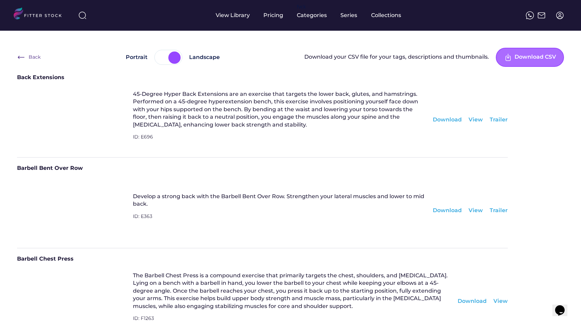
click at [529, 54] on div "Download CSV" at bounding box center [535, 57] width 42 height 8
click at [38, 60] on div "Back" at bounding box center [35, 57] width 12 height 7
